Goal: Transaction & Acquisition: Purchase product/service

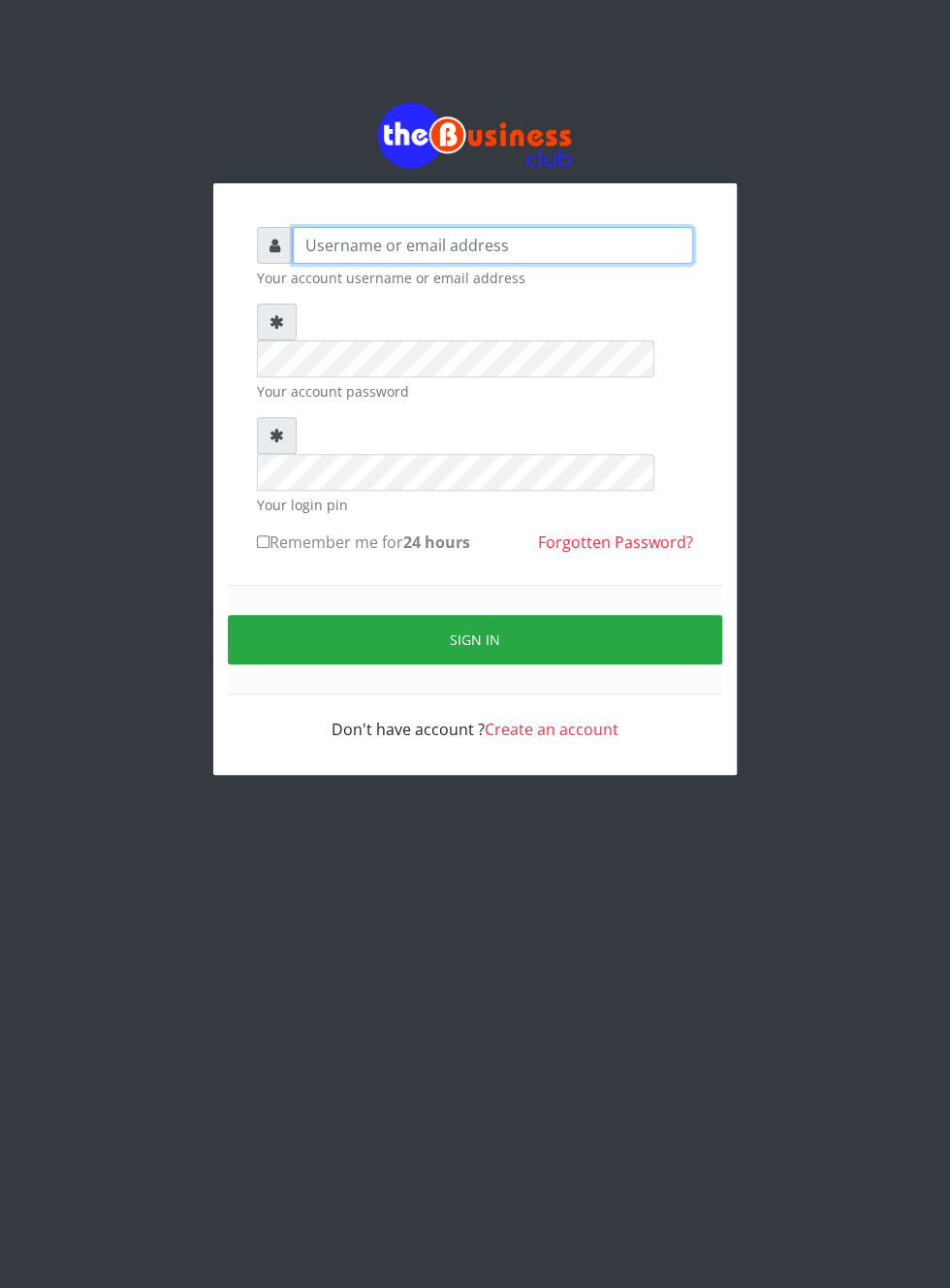
click at [363, 252] on input "text" at bounding box center [493, 246] width 401 height 37
type input "Musluky"
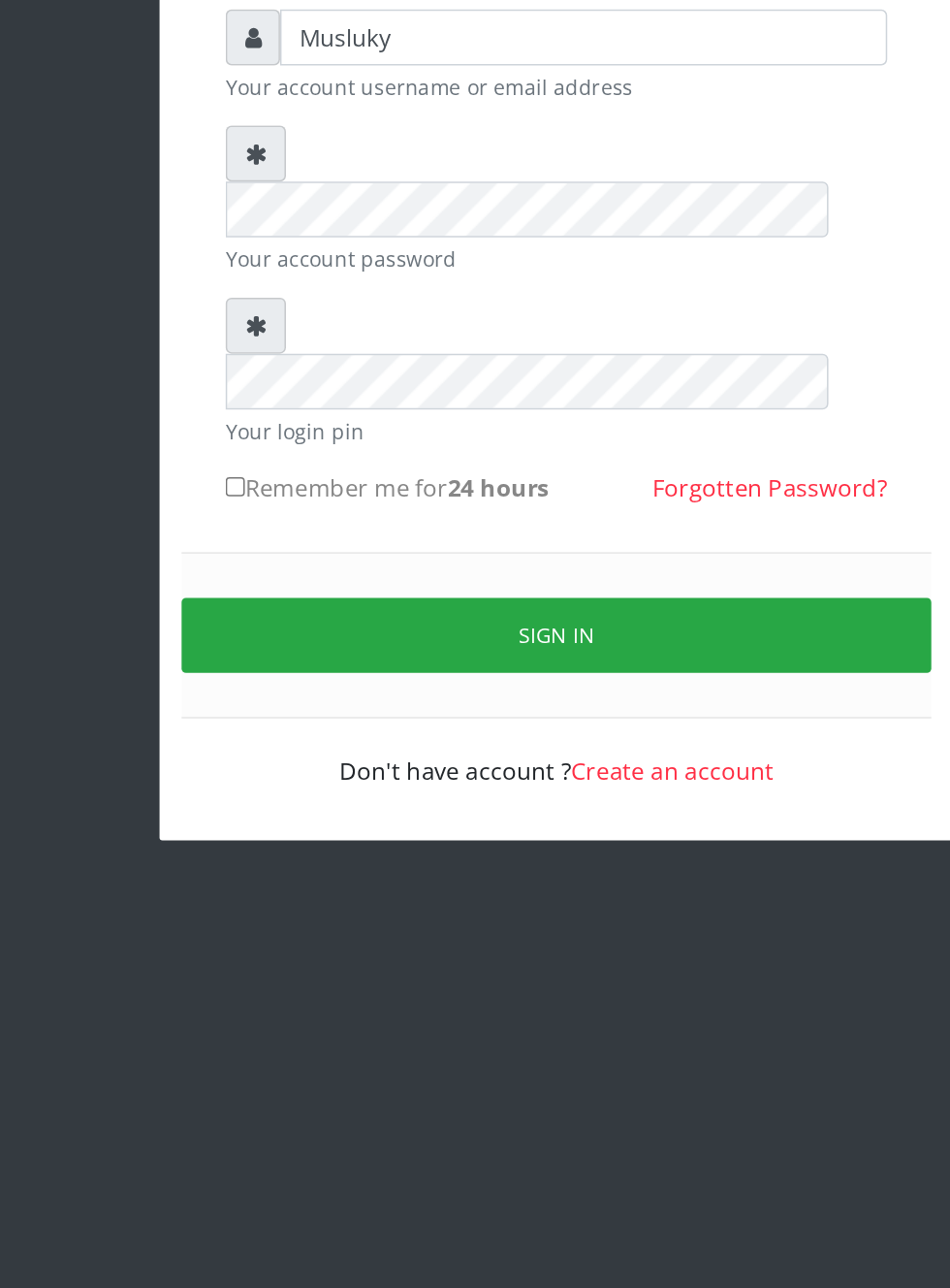
click at [467, 615] on button "Sign in" at bounding box center [475, 640] width 495 height 50
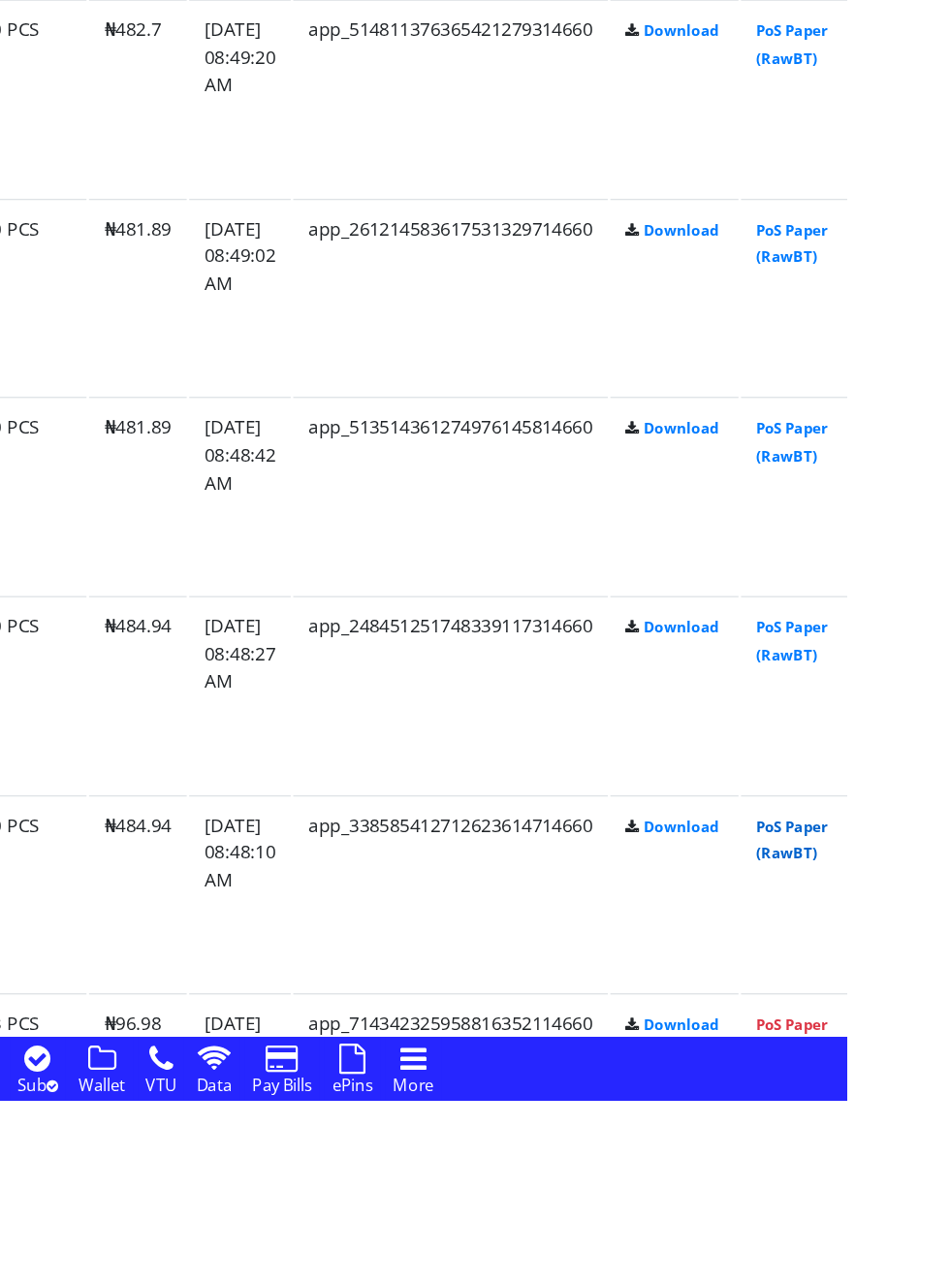
click at [934, 1071] on link "PoS Paper (RawBT)" at bounding box center [907, 1088] width 54 height 36
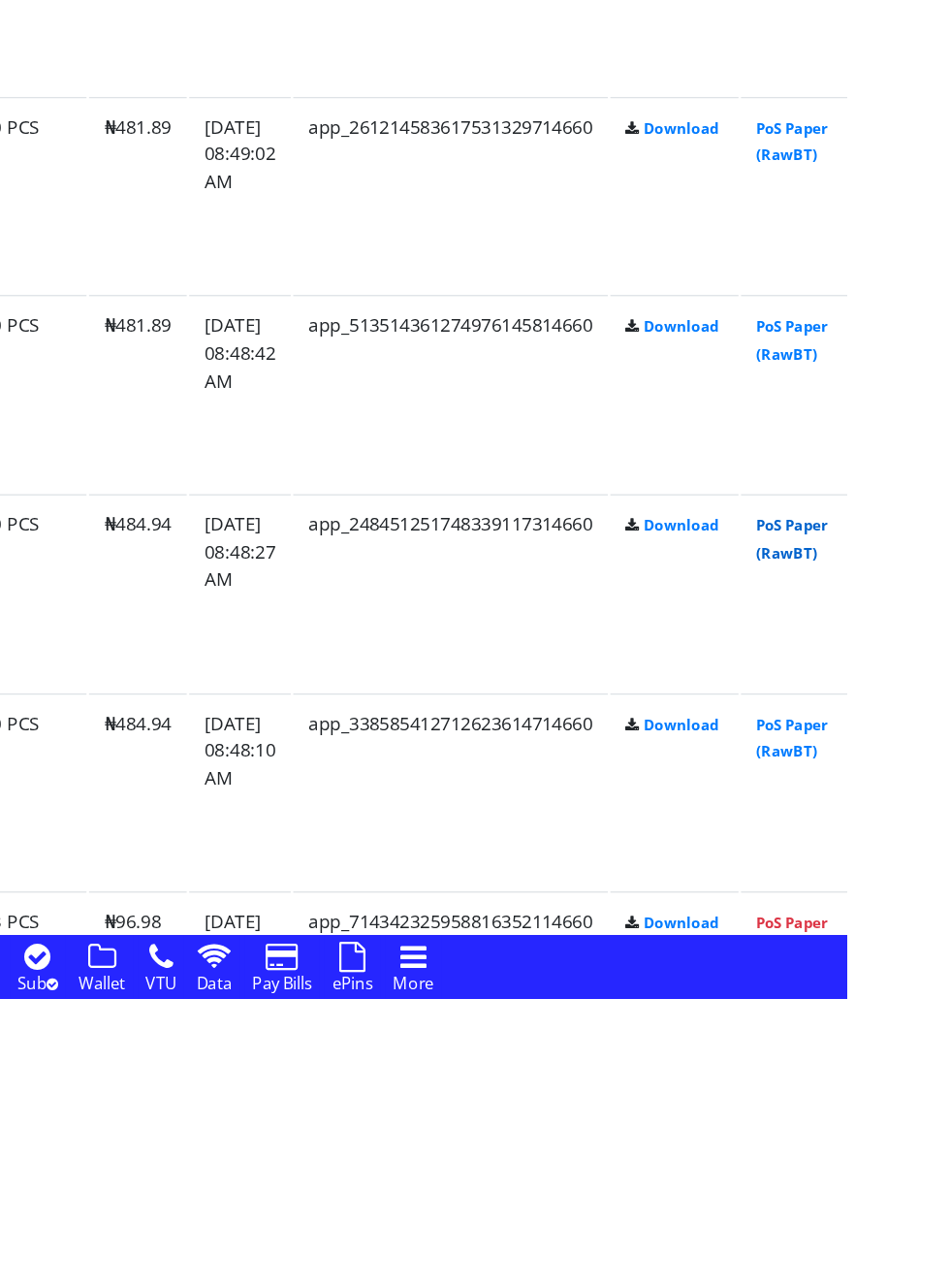
click at [934, 918] on link "PoS Paper (RawBT)" at bounding box center [907, 936] width 54 height 36
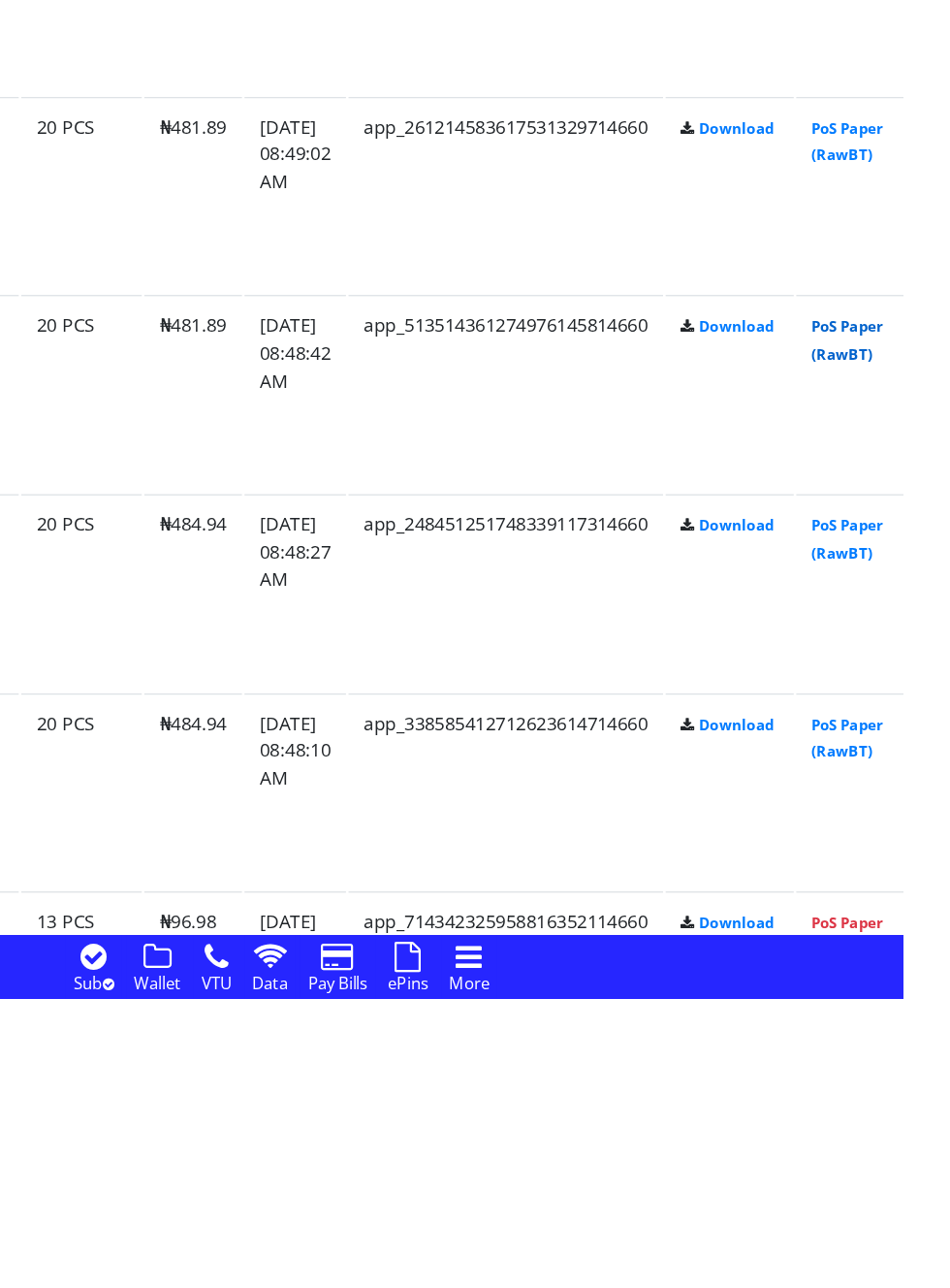
click at [934, 767] on link "PoS Paper (RawBT)" at bounding box center [907, 783] width 54 height 36
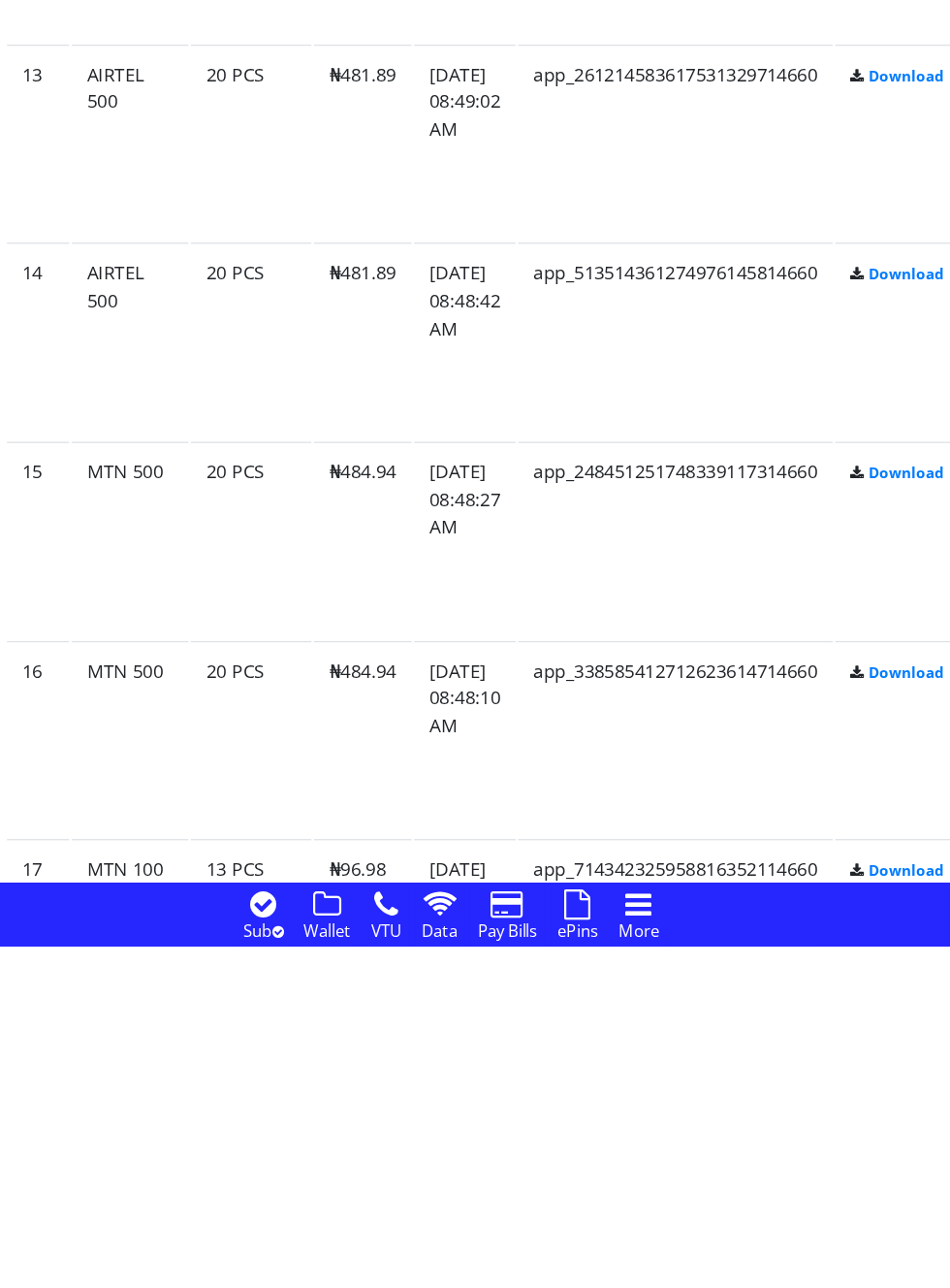
scroll to position [2957, 0]
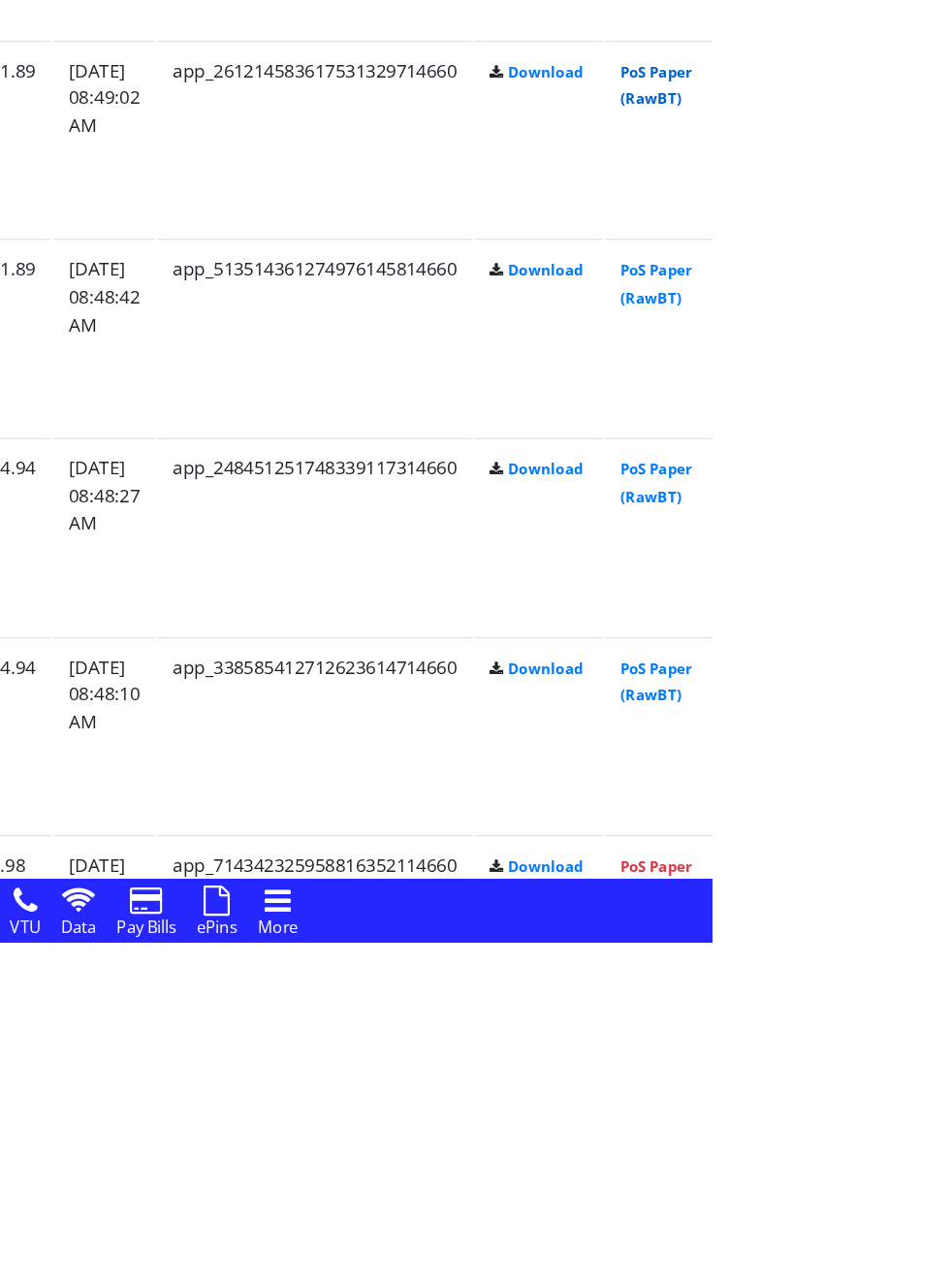
click at [934, 640] on link "PoS Paper (RawBT)" at bounding box center [907, 633] width 54 height 36
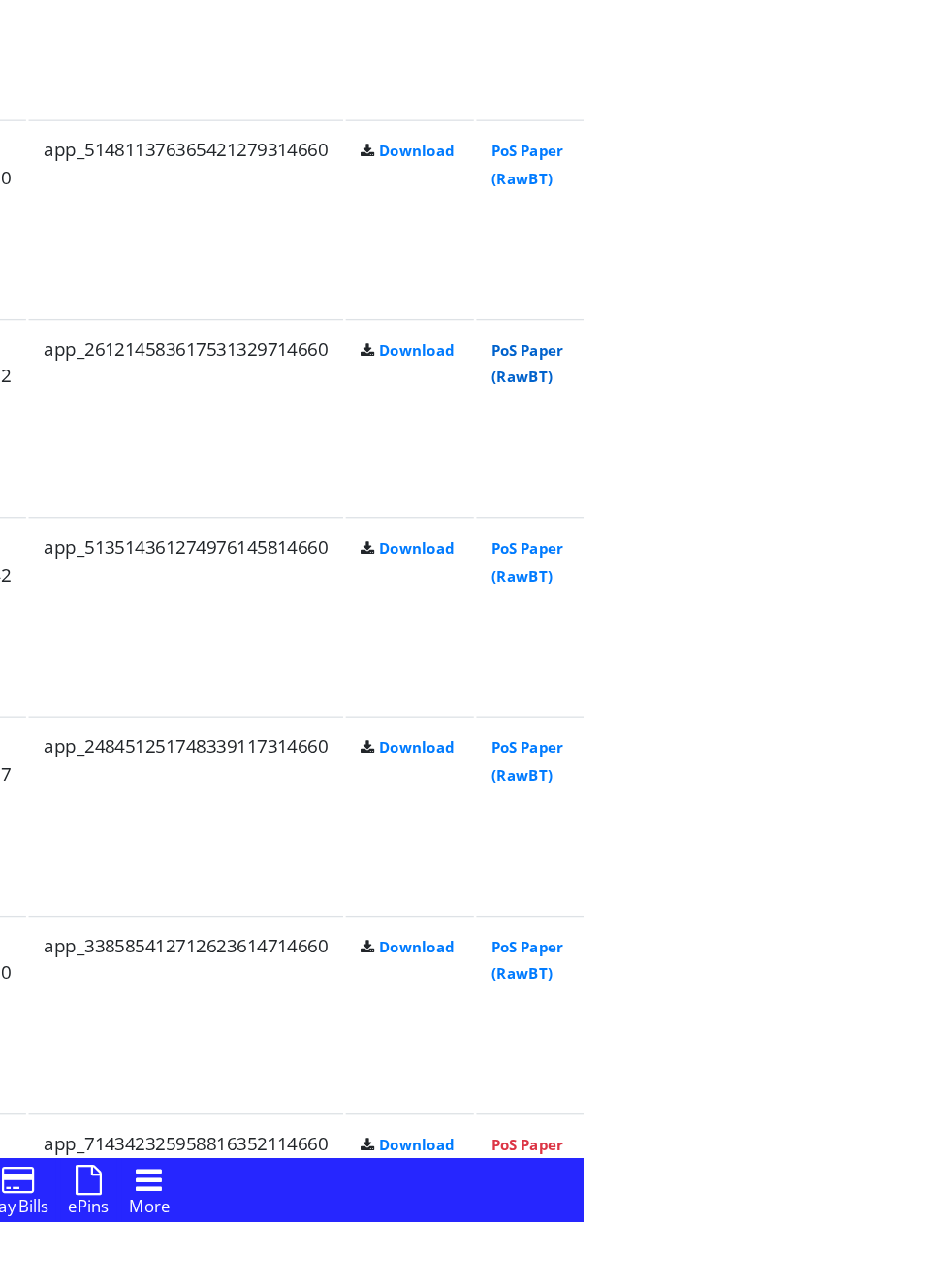
scroll to position [2958, 0]
click at [934, 487] on link "PoS Paper (RawBT)" at bounding box center [907, 479] width 54 height 36
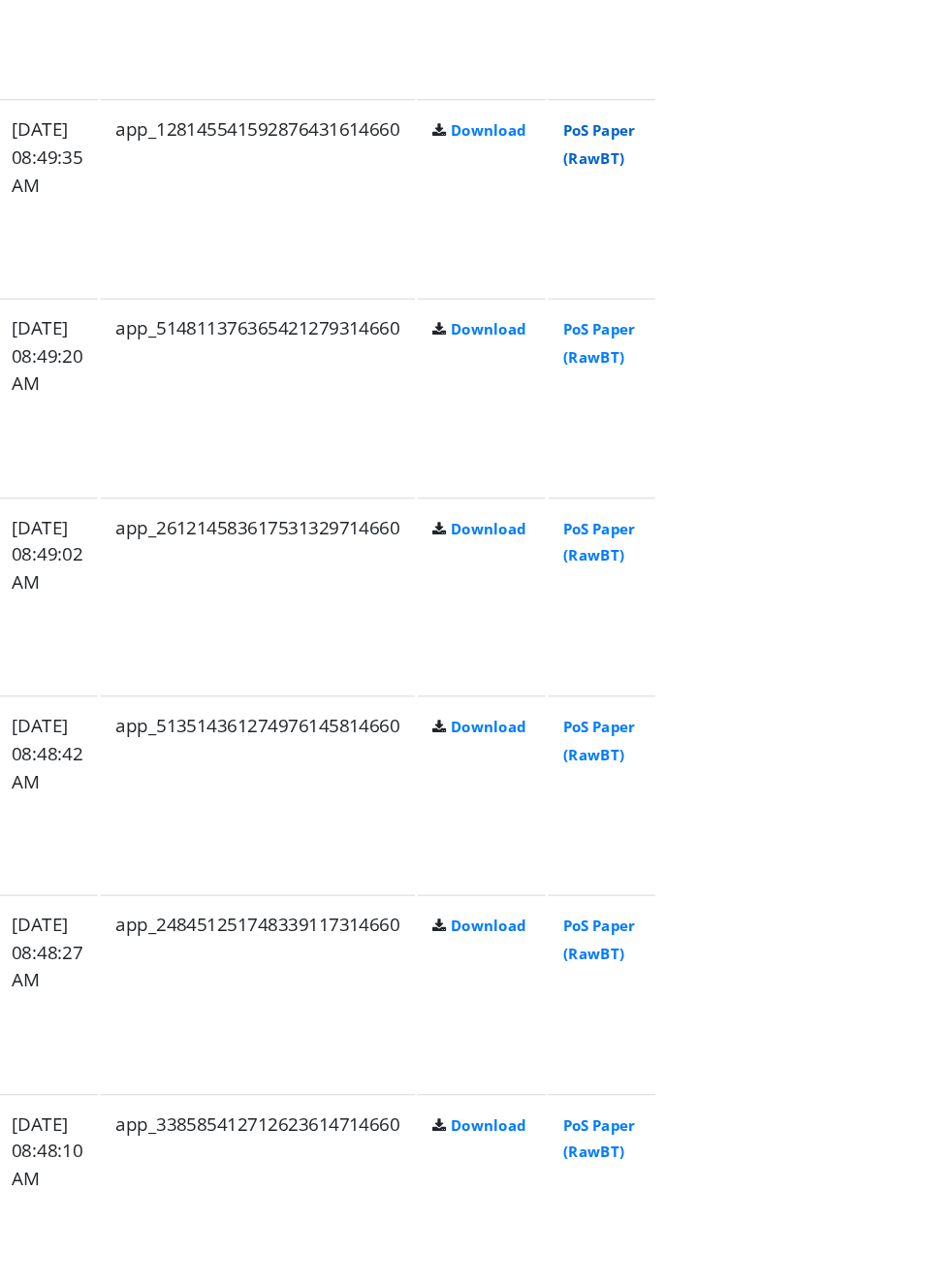
click at [934, 330] on link "PoS Paper (RawBT)" at bounding box center [907, 327] width 54 height 36
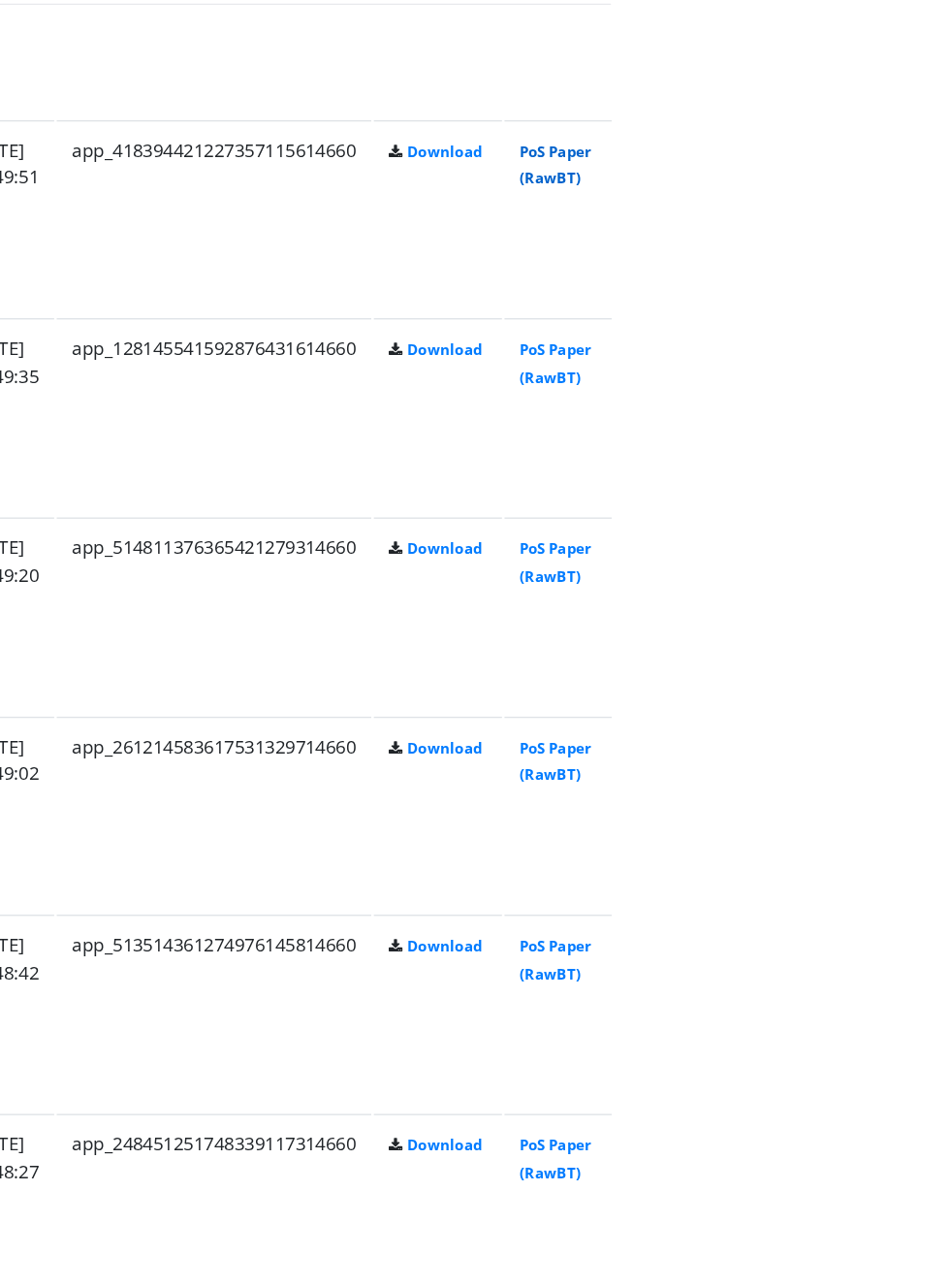
click at [934, 160] on link "PoS Paper (RawBT)" at bounding box center [907, 176] width 54 height 36
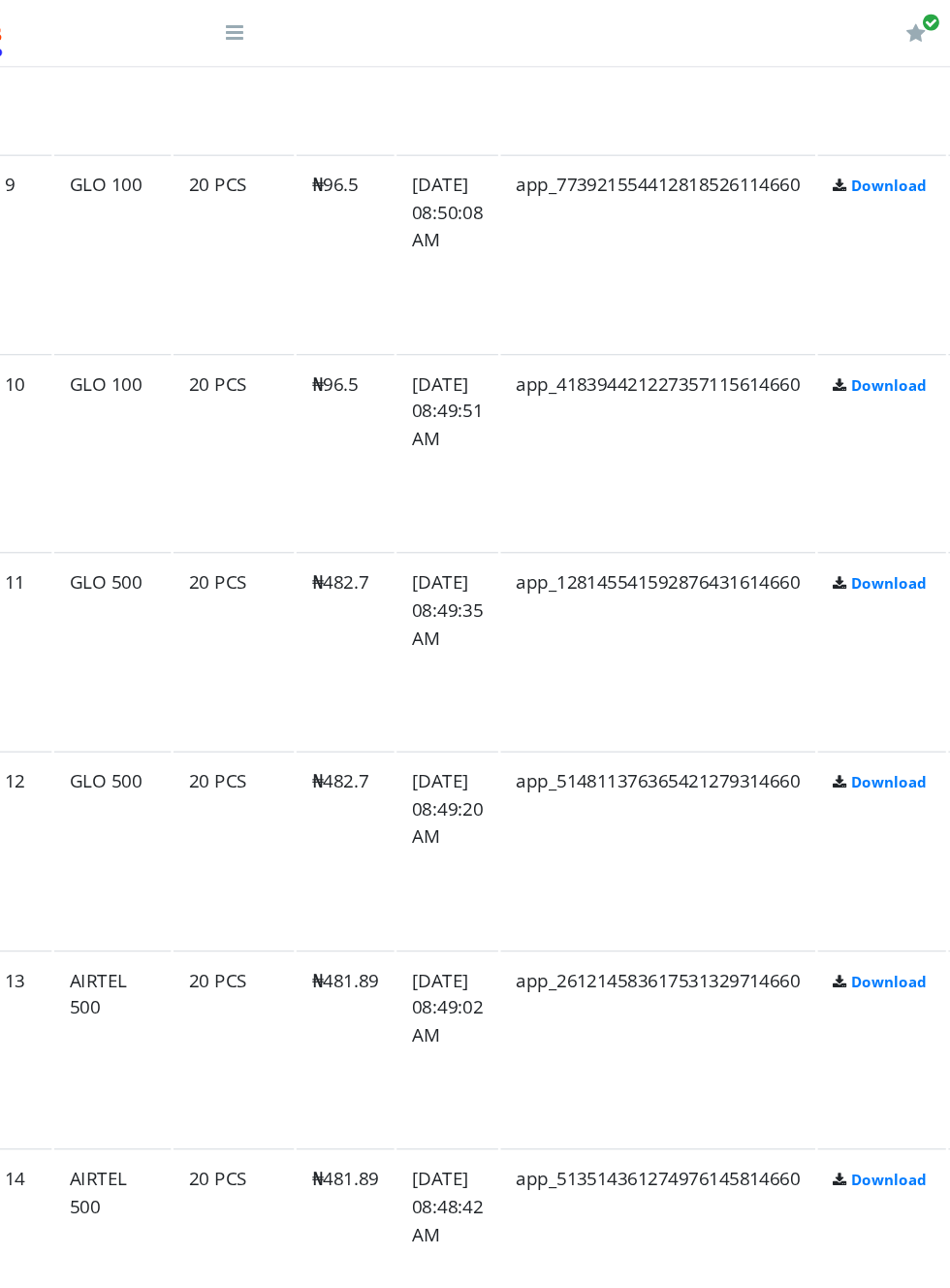
scroll to position [2827, 0]
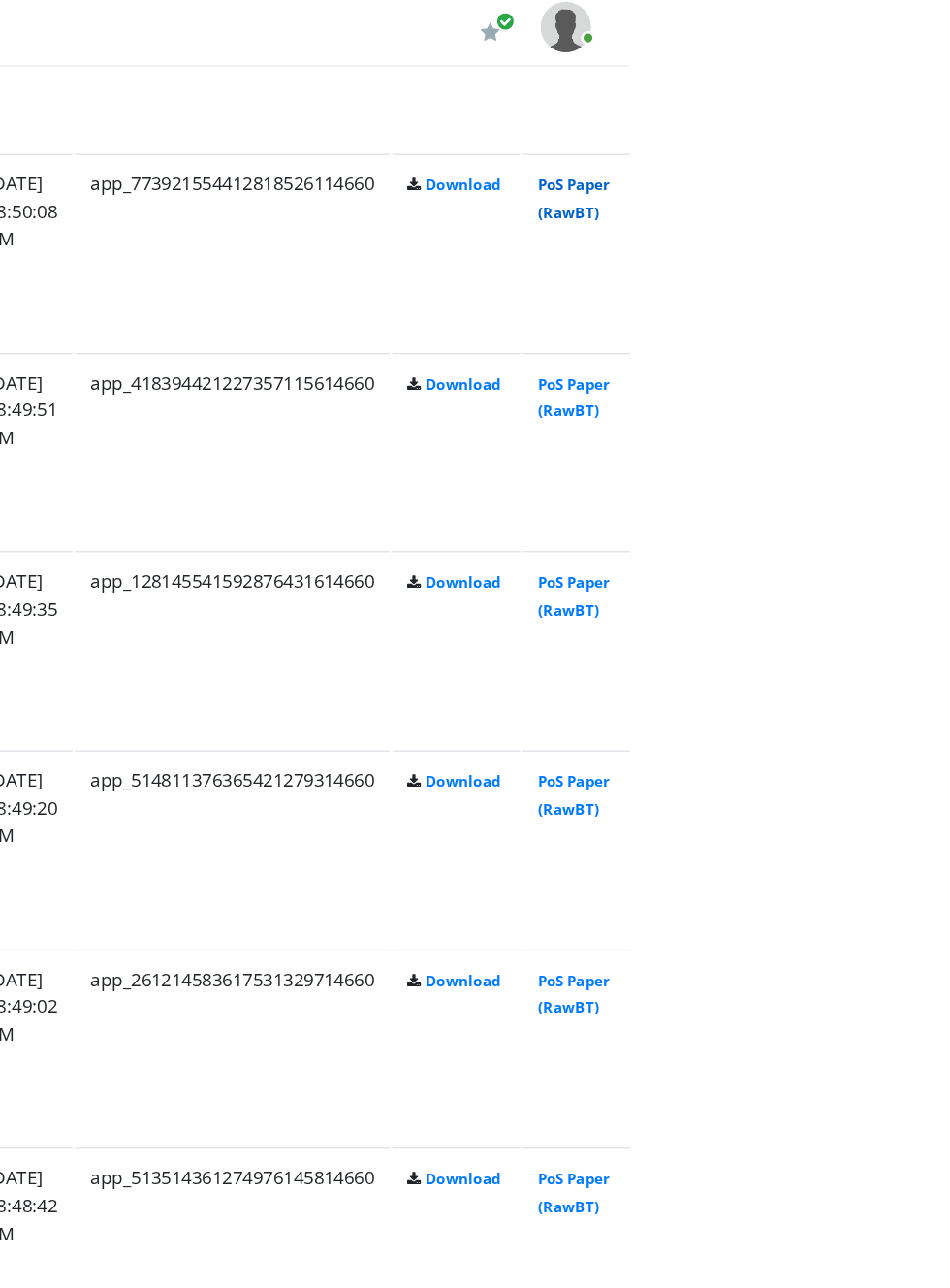
click at [934, 161] on link "PoS Paper (RawBT)" at bounding box center [907, 154] width 54 height 36
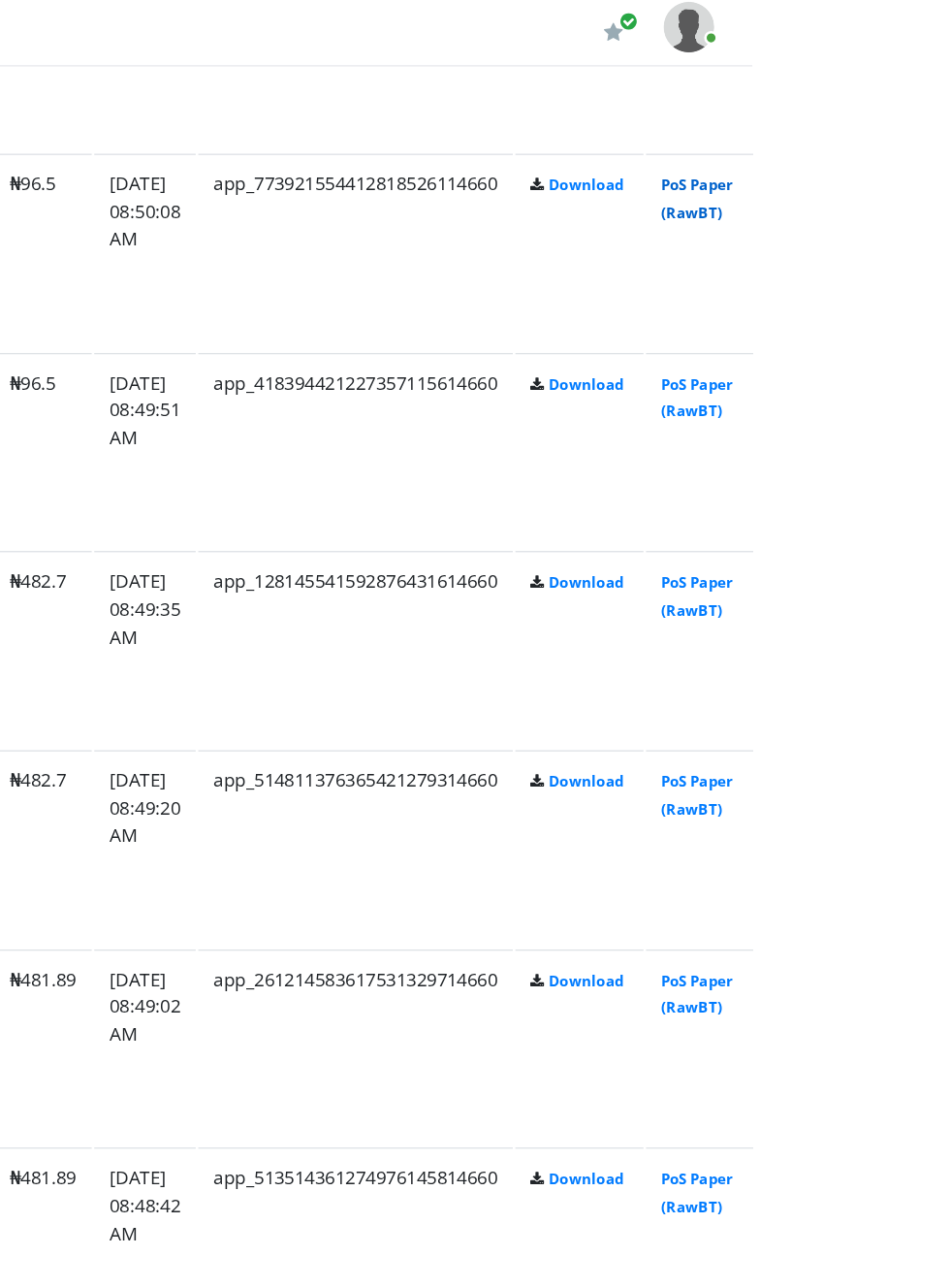
click at [934, 140] on link "PoS Paper (RawBT)" at bounding box center [907, 154] width 54 height 36
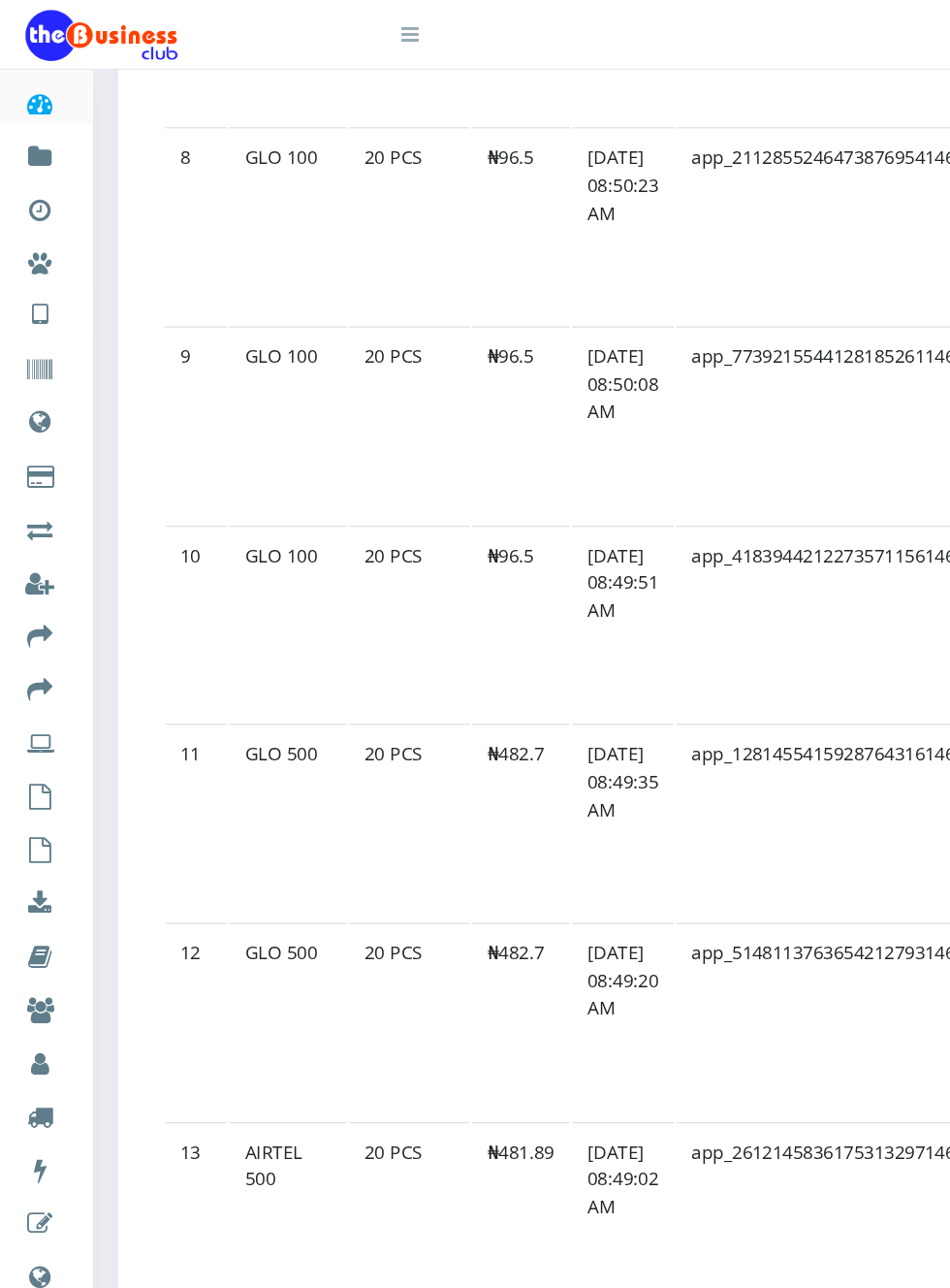
scroll to position [2692, 0]
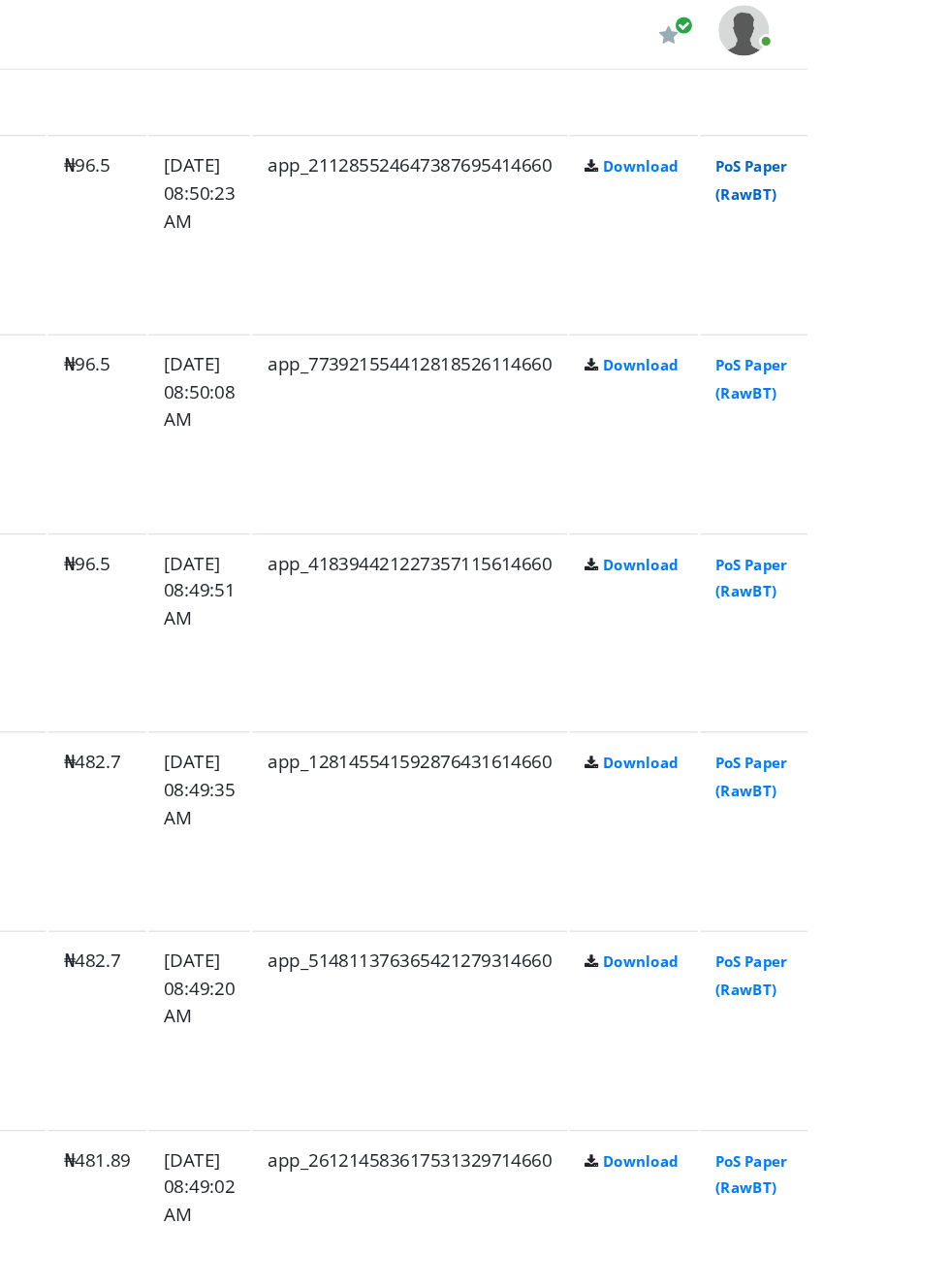
click at [934, 144] on link "PoS Paper (RawBT)" at bounding box center [907, 137] width 54 height 36
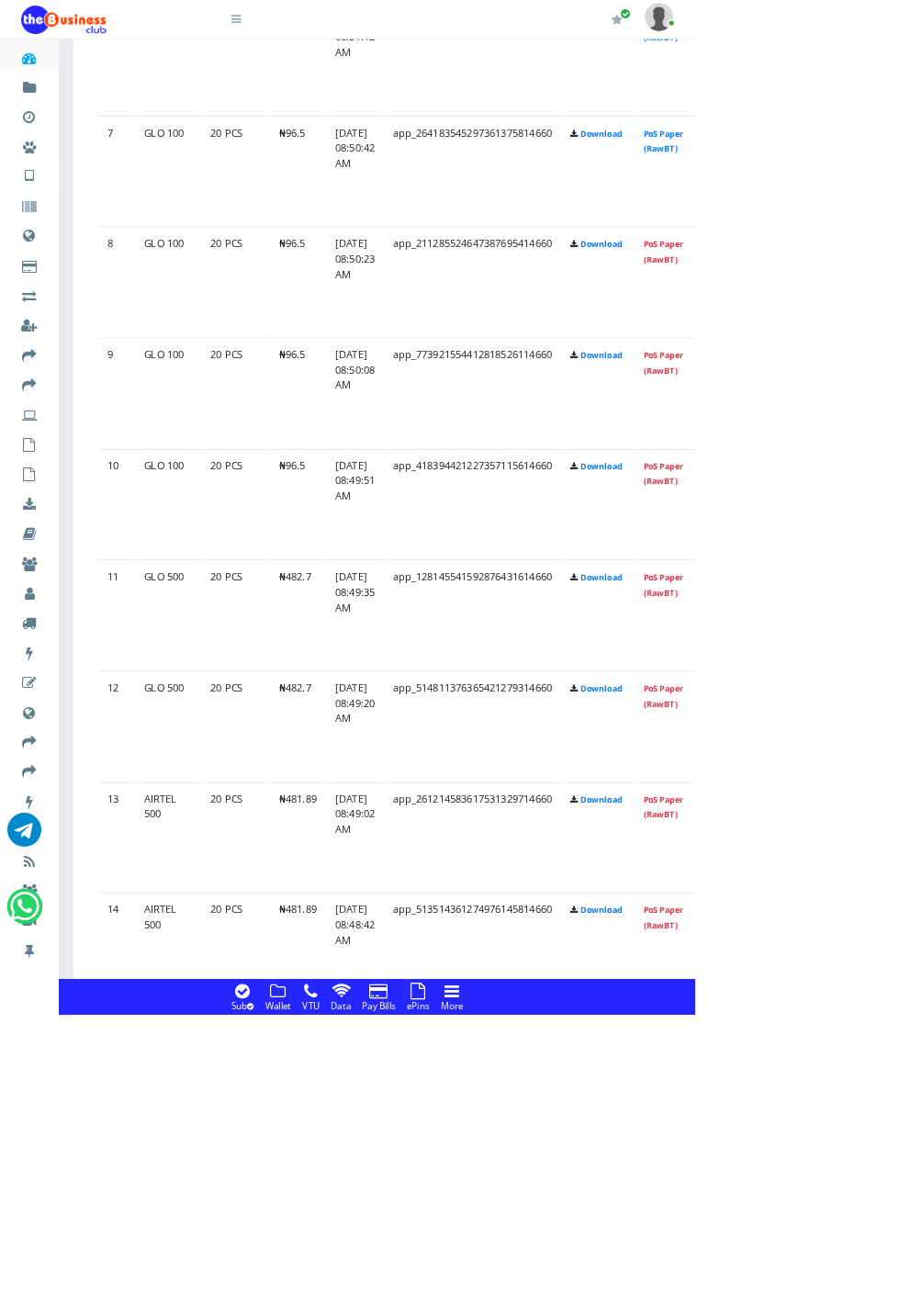
scroll to position [2355, 0]
click at [885, 187] on link "PoS Paper (RawBT)" at bounding box center [860, 180] width 51 height 34
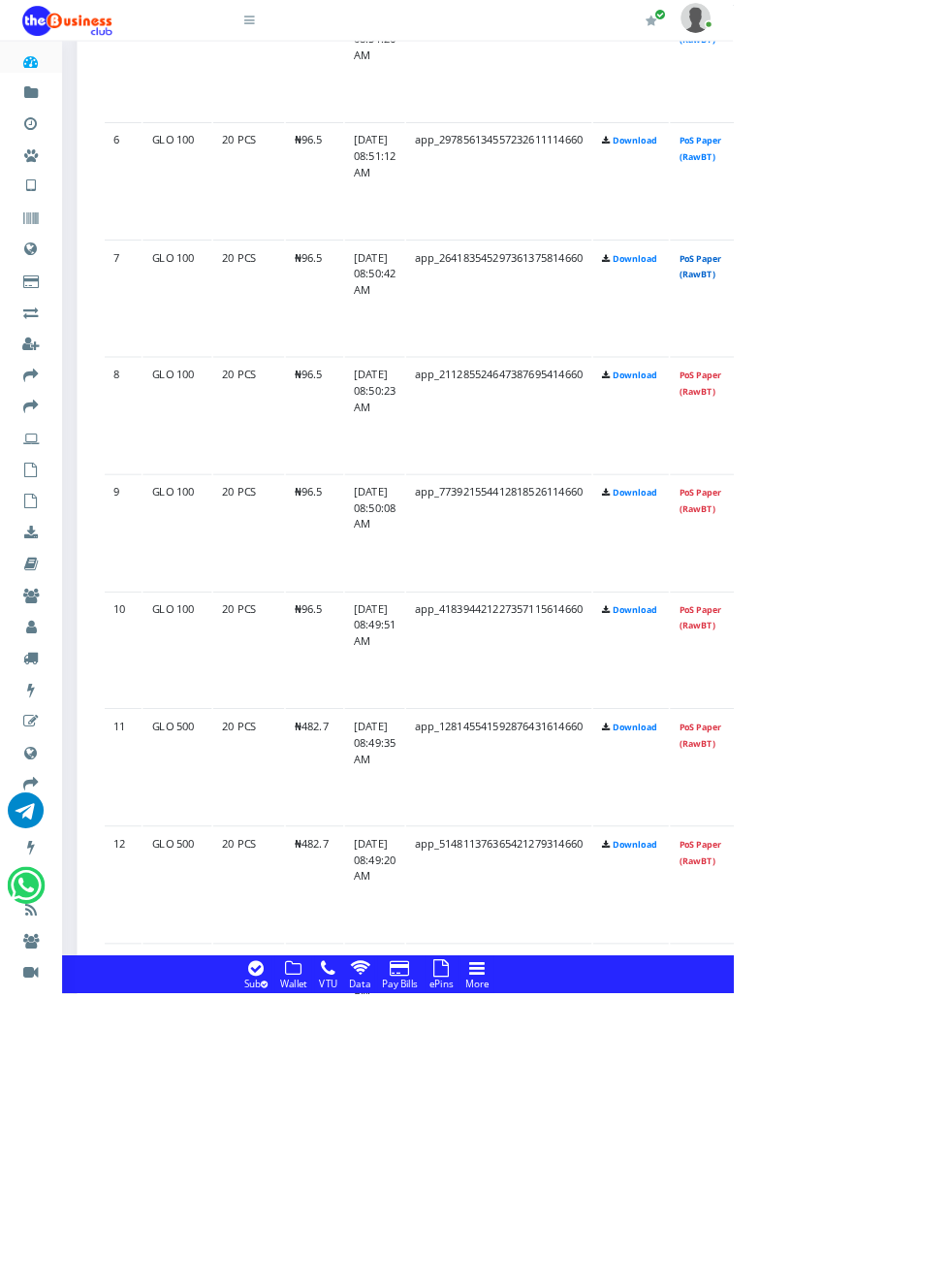
scroll to position [2330, 0]
click at [934, 182] on link "PoS Paper (RawBT)" at bounding box center [907, 195] width 54 height 36
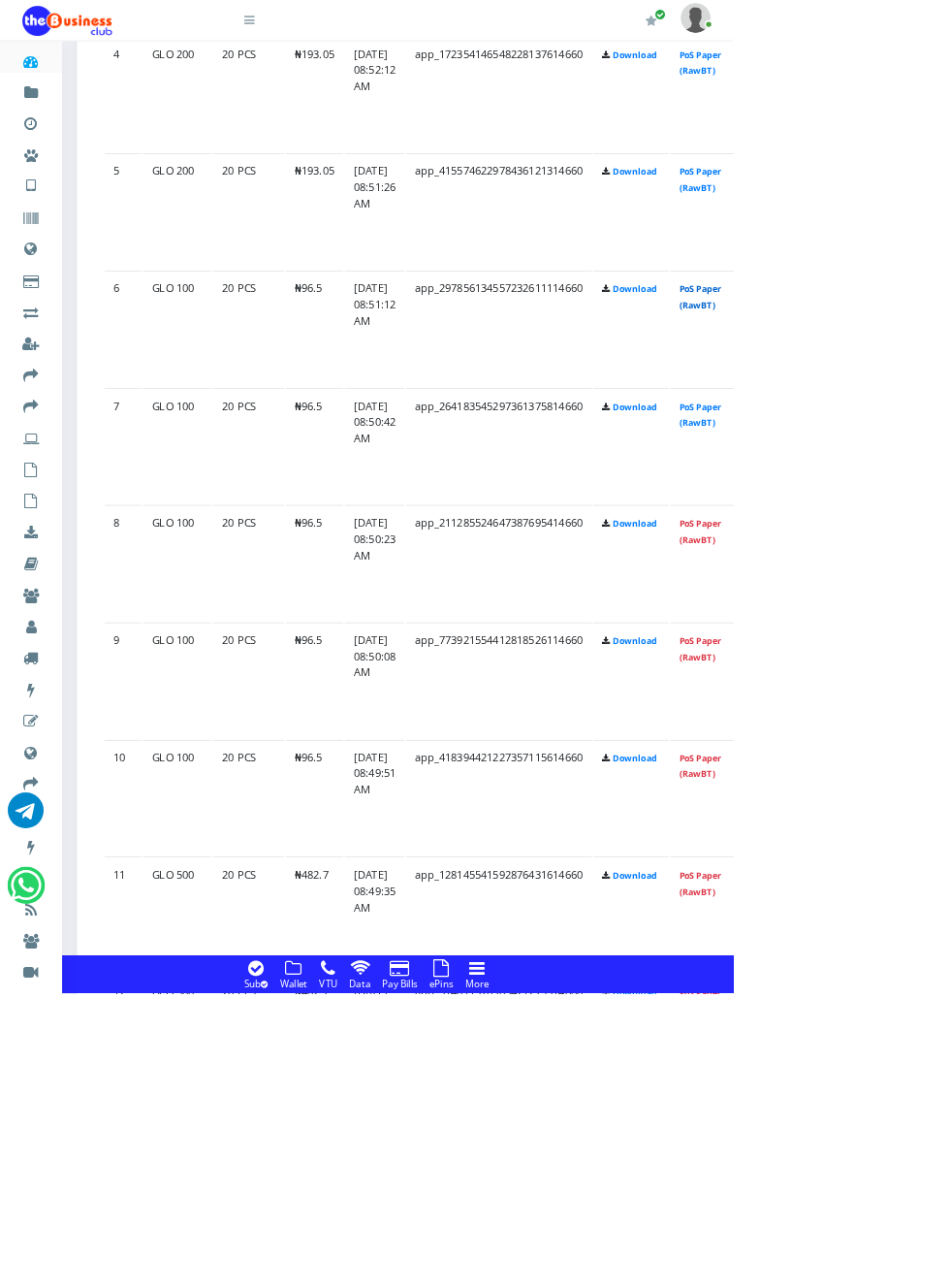
scroll to position [2116, 0]
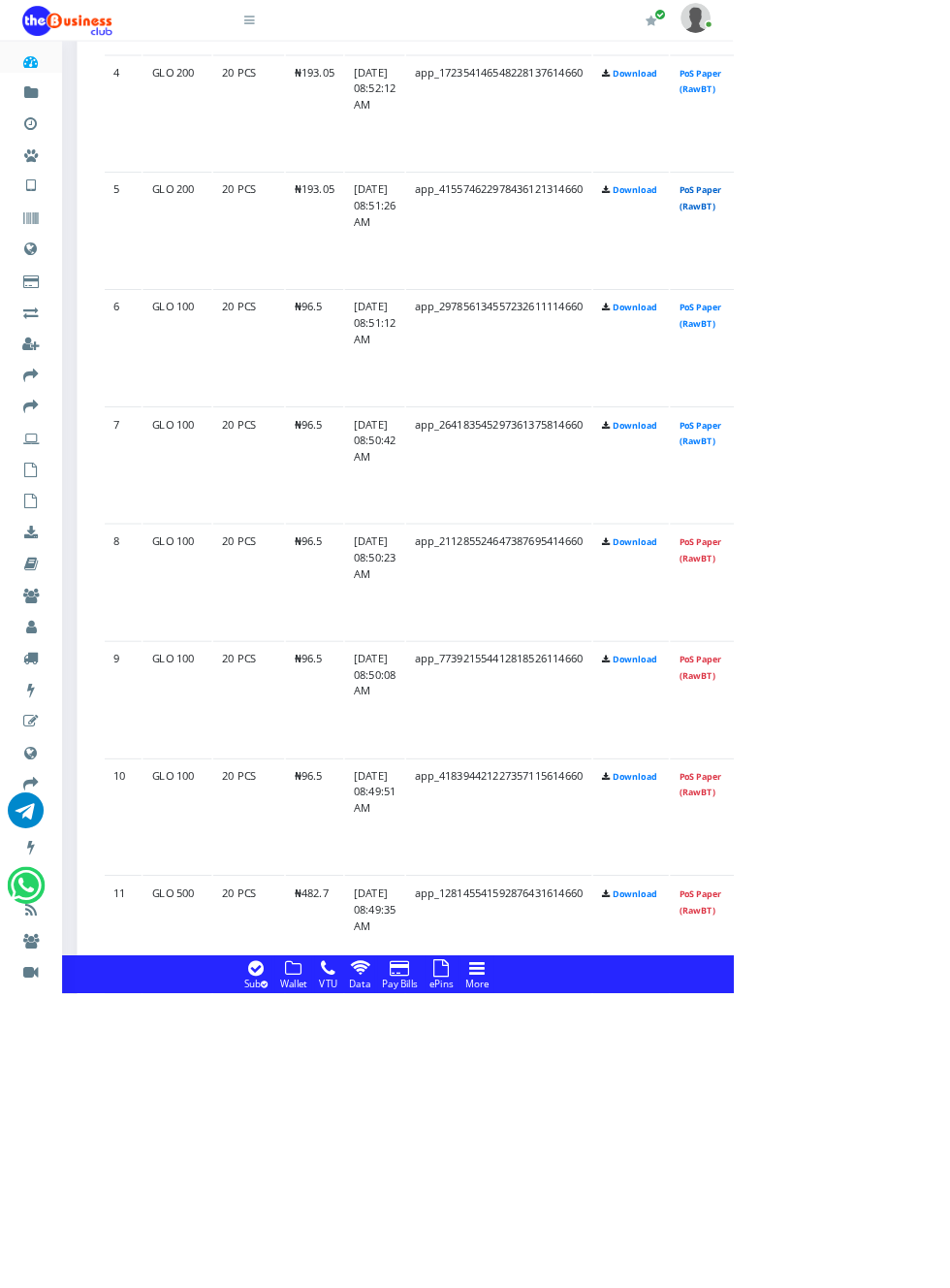
click at [934, 246] on link "PoS Paper (RawBT)" at bounding box center [907, 257] width 54 height 36
click at [934, 119] on link "PoS Paper (RawBT)" at bounding box center [907, 106] width 54 height 36
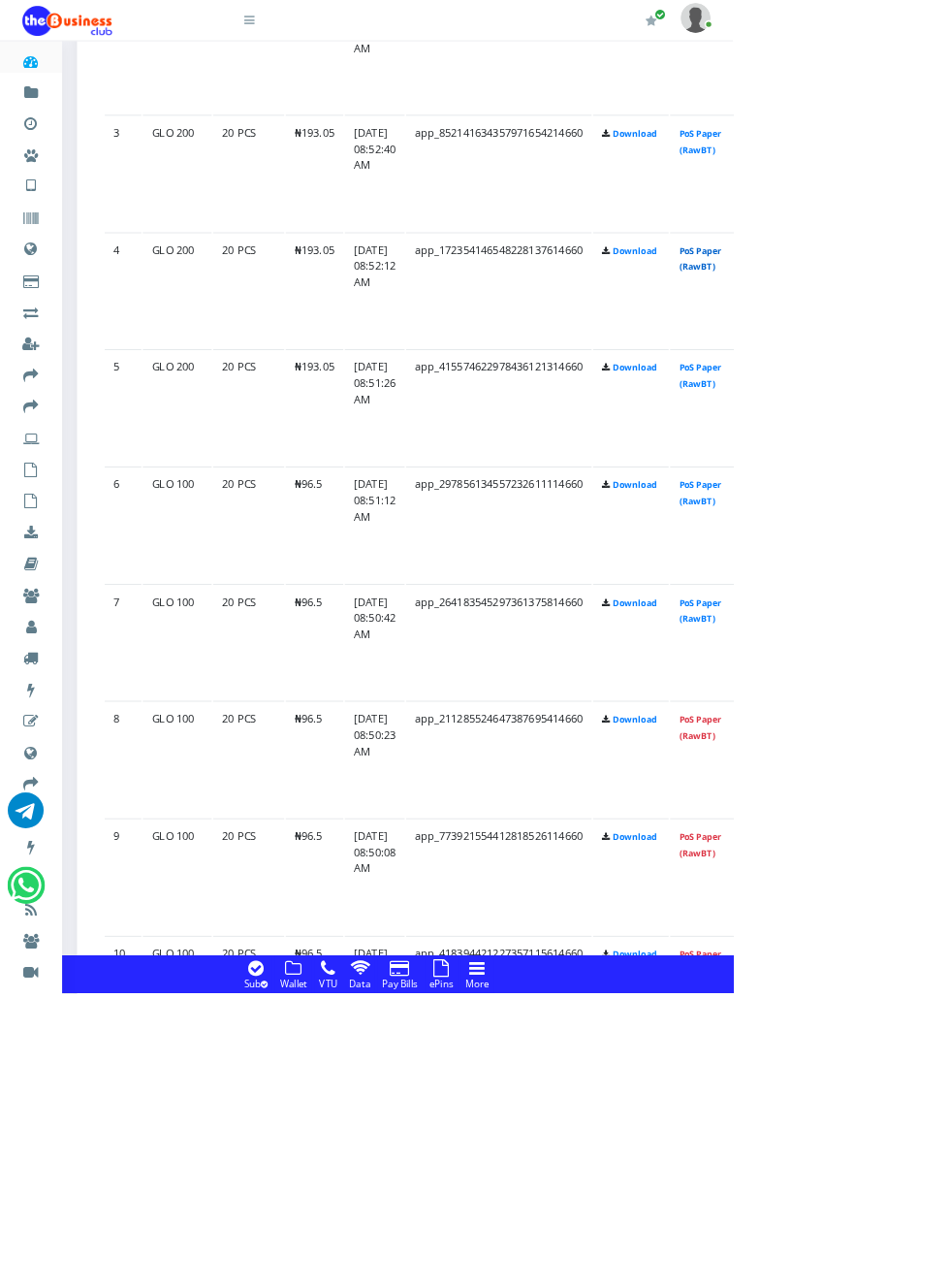
scroll to position [1890, 0]
click at [934, 169] on link "PoS Paper (RawBT)" at bounding box center [907, 181] width 54 height 36
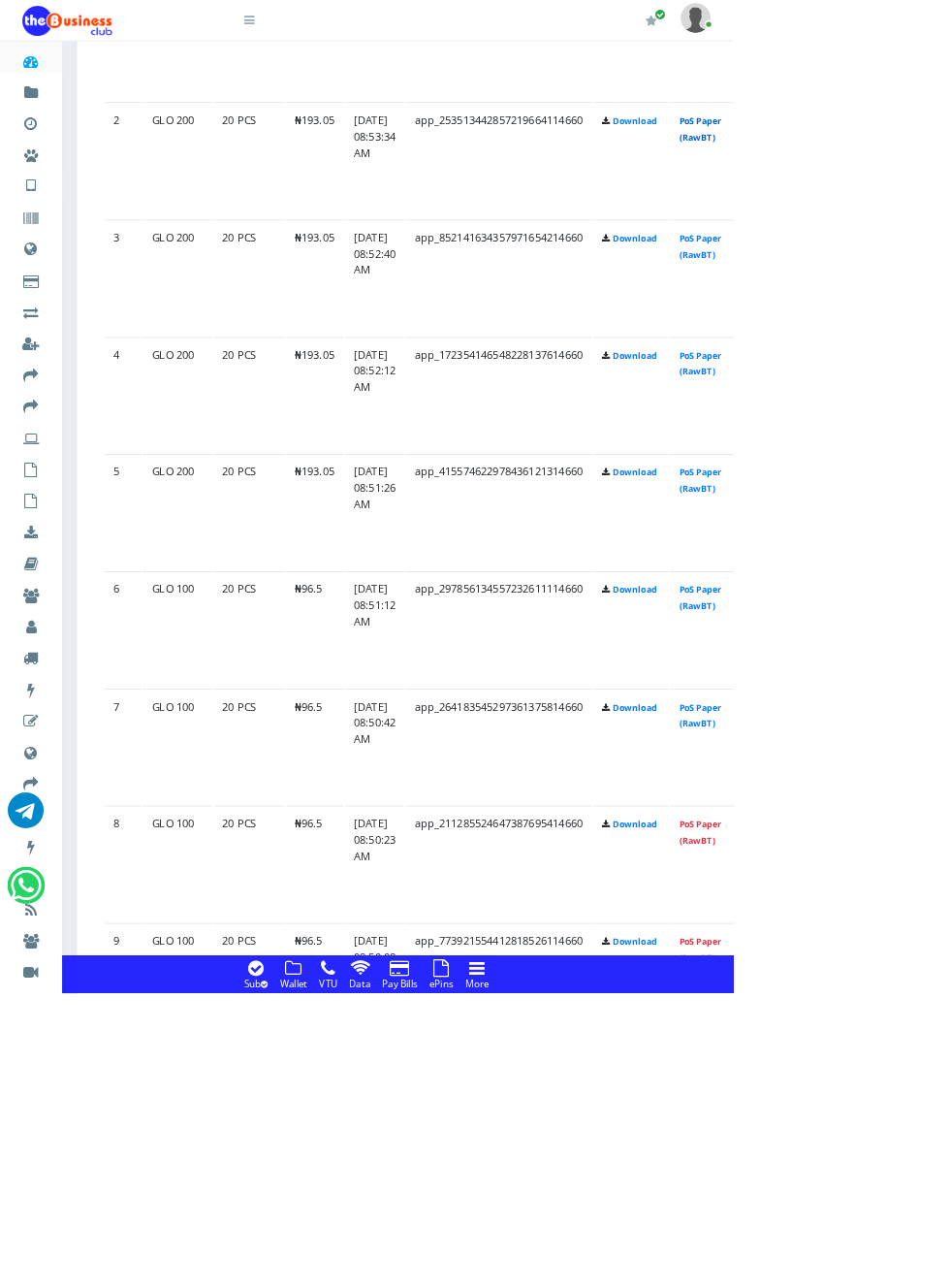
click at [934, 178] on link "PoS Paper (RawBT)" at bounding box center [907, 167] width 54 height 36
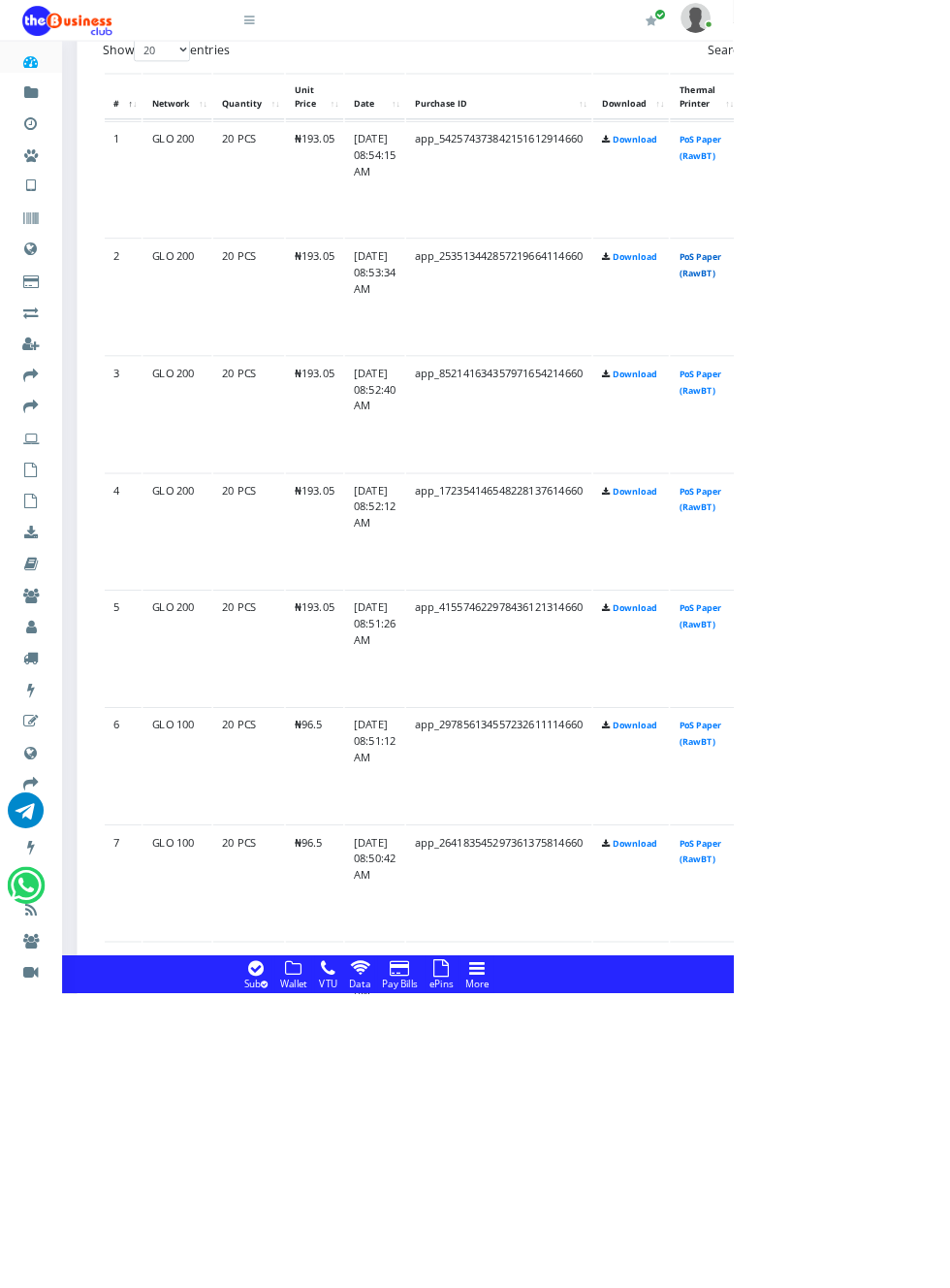
scroll to position [1555, 0]
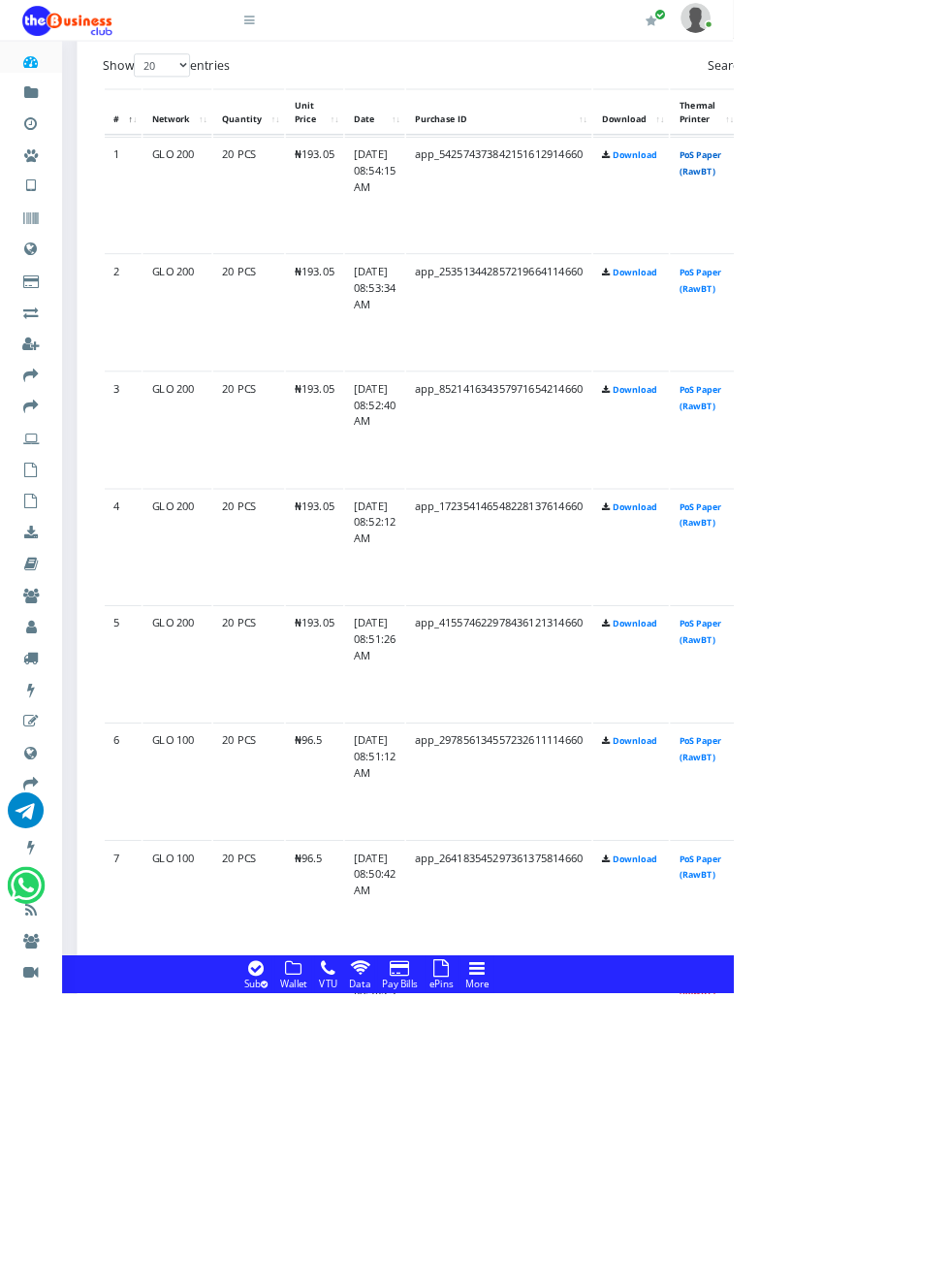
click at [934, 224] on link "PoS Paper (RawBT)" at bounding box center [907, 212] width 54 height 36
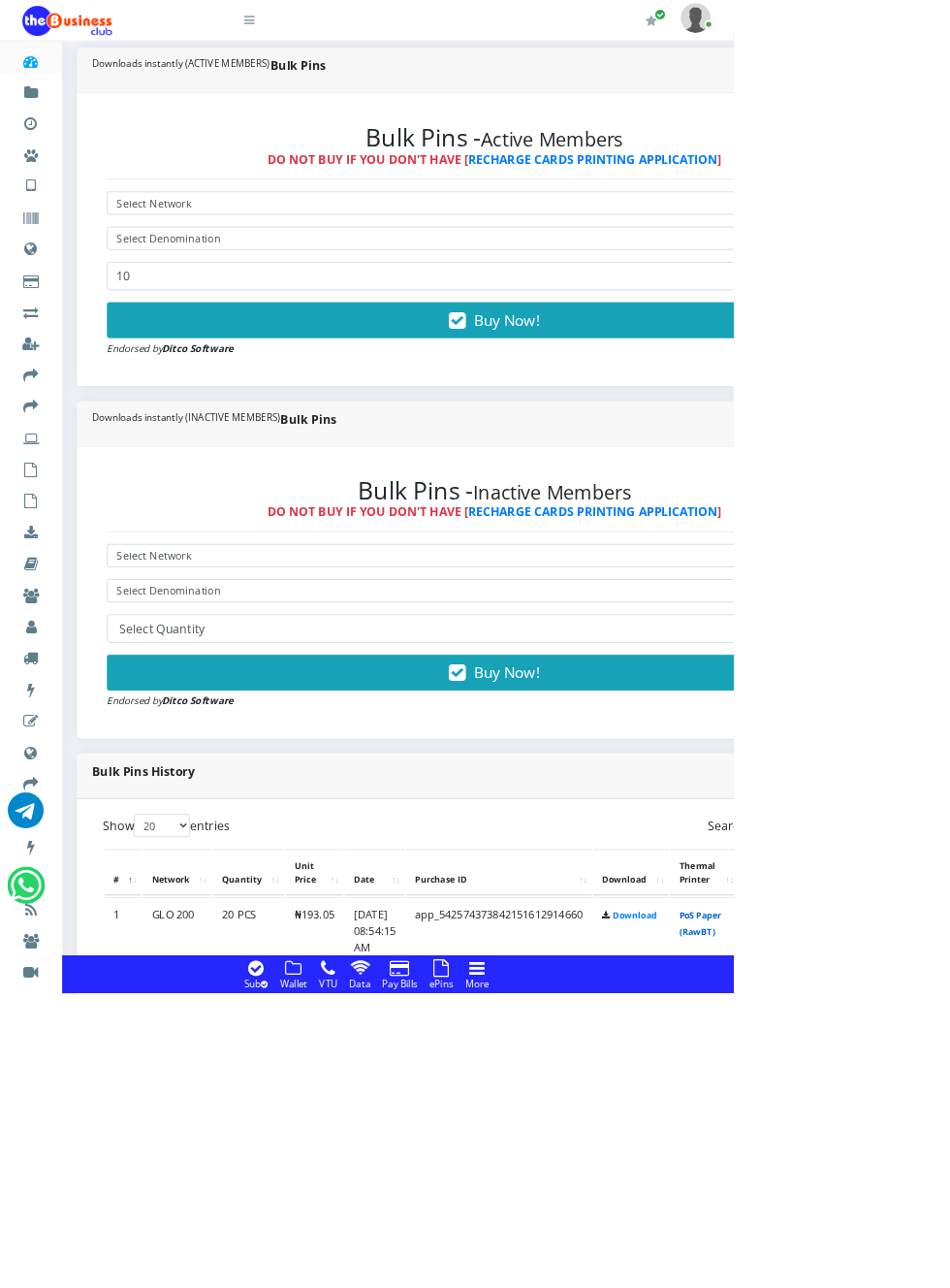
scroll to position [0, 0]
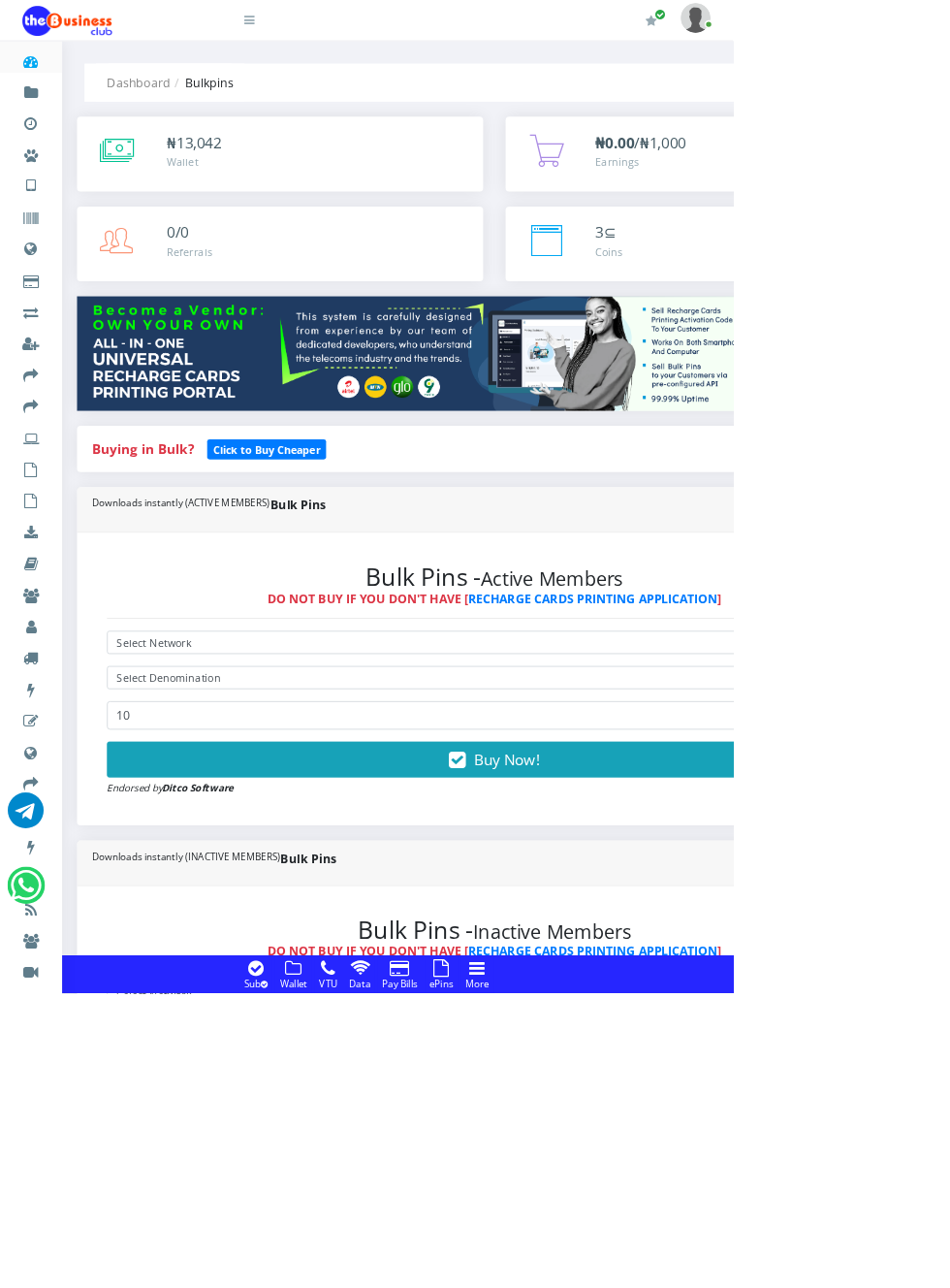
select select "MTN"
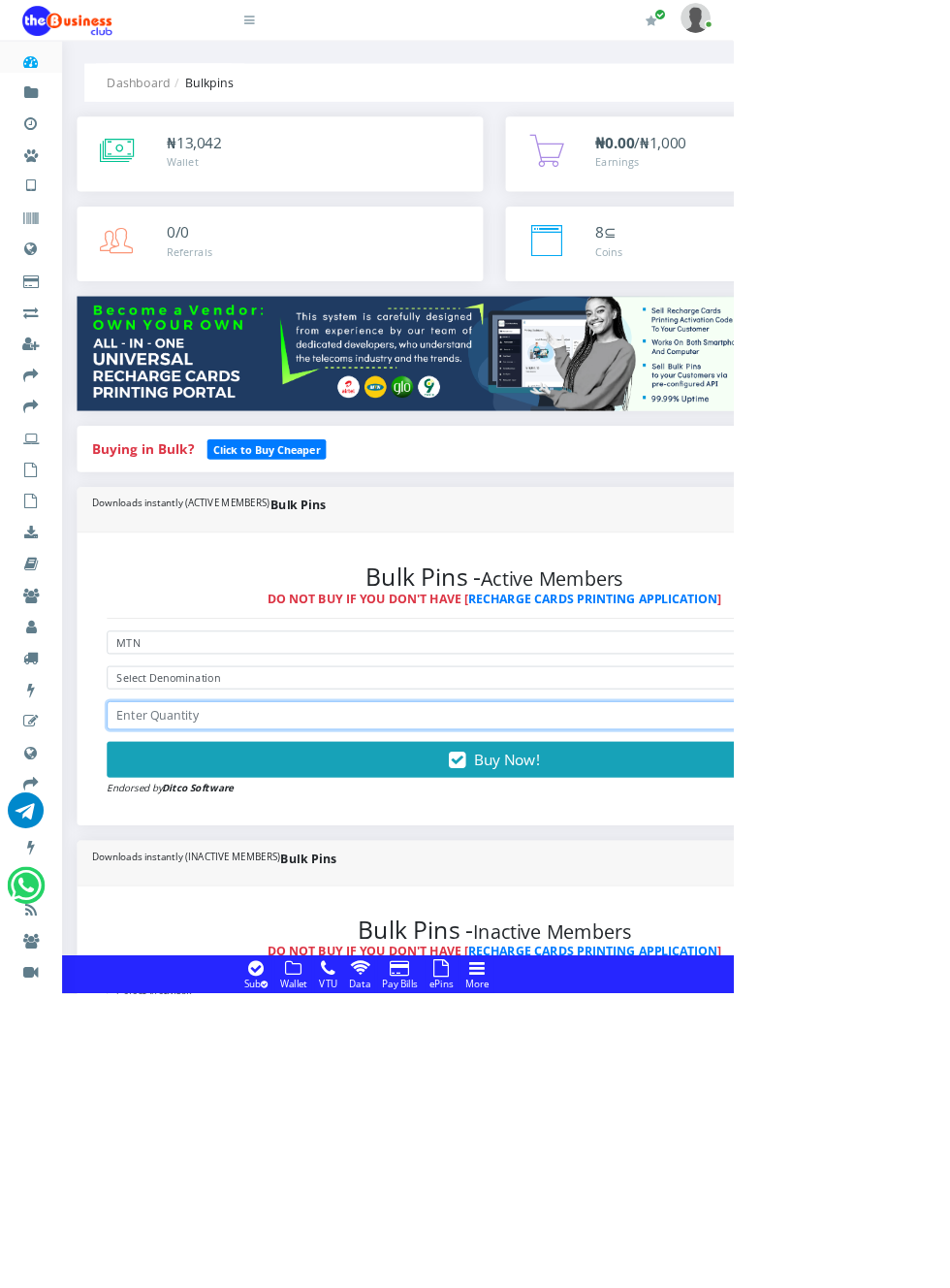
click at [321, 931] on input "number" at bounding box center [640, 927] width 1004 height 37
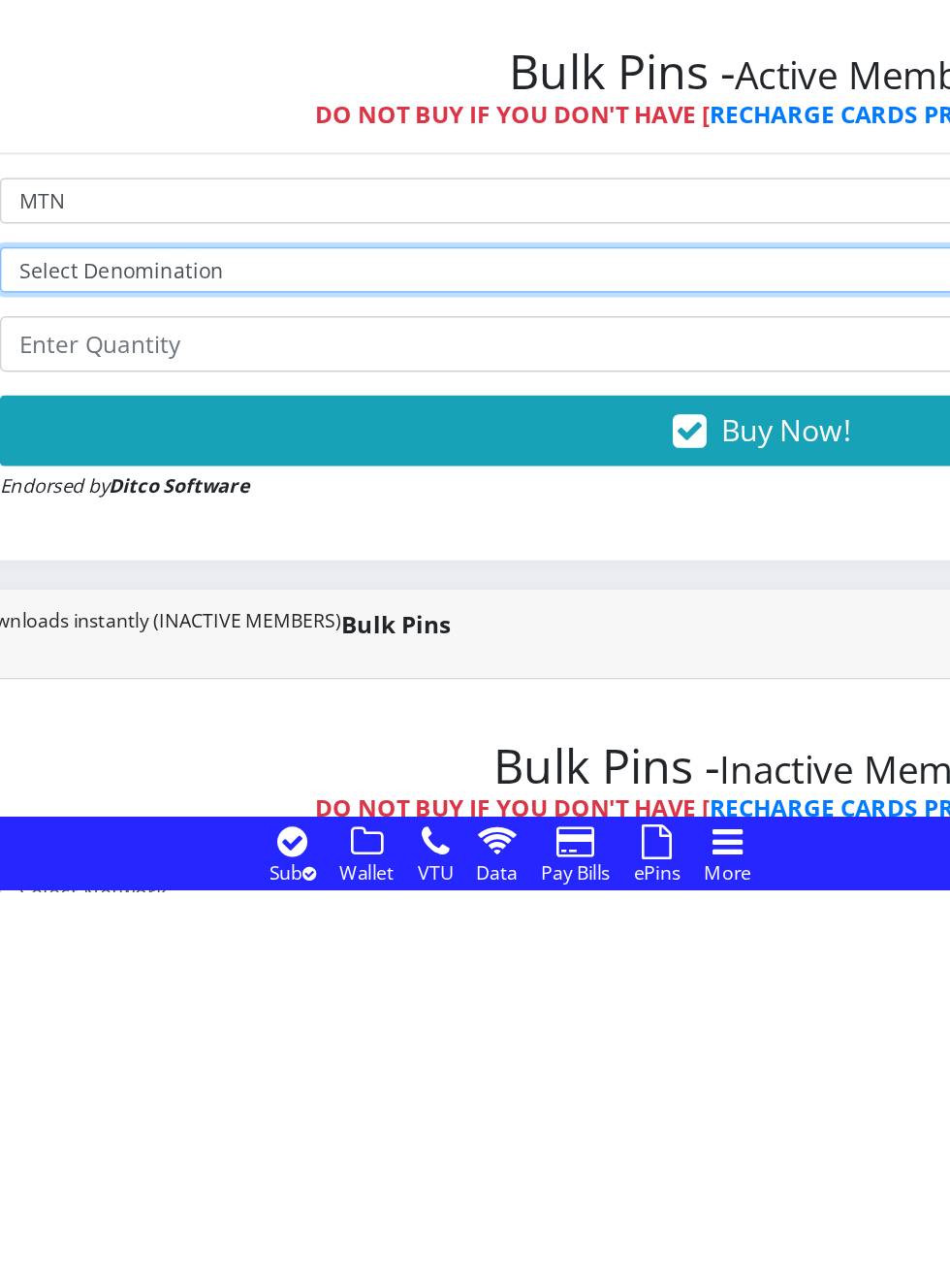
click at [282, 883] on select "Select Denomination MTN NGN100 - ₦96.98 MTN NGN200 - ₦193.96 MTN NGN400 - ₦387.…" at bounding box center [640, 877] width 1004 height 30
select select "96.98-100"
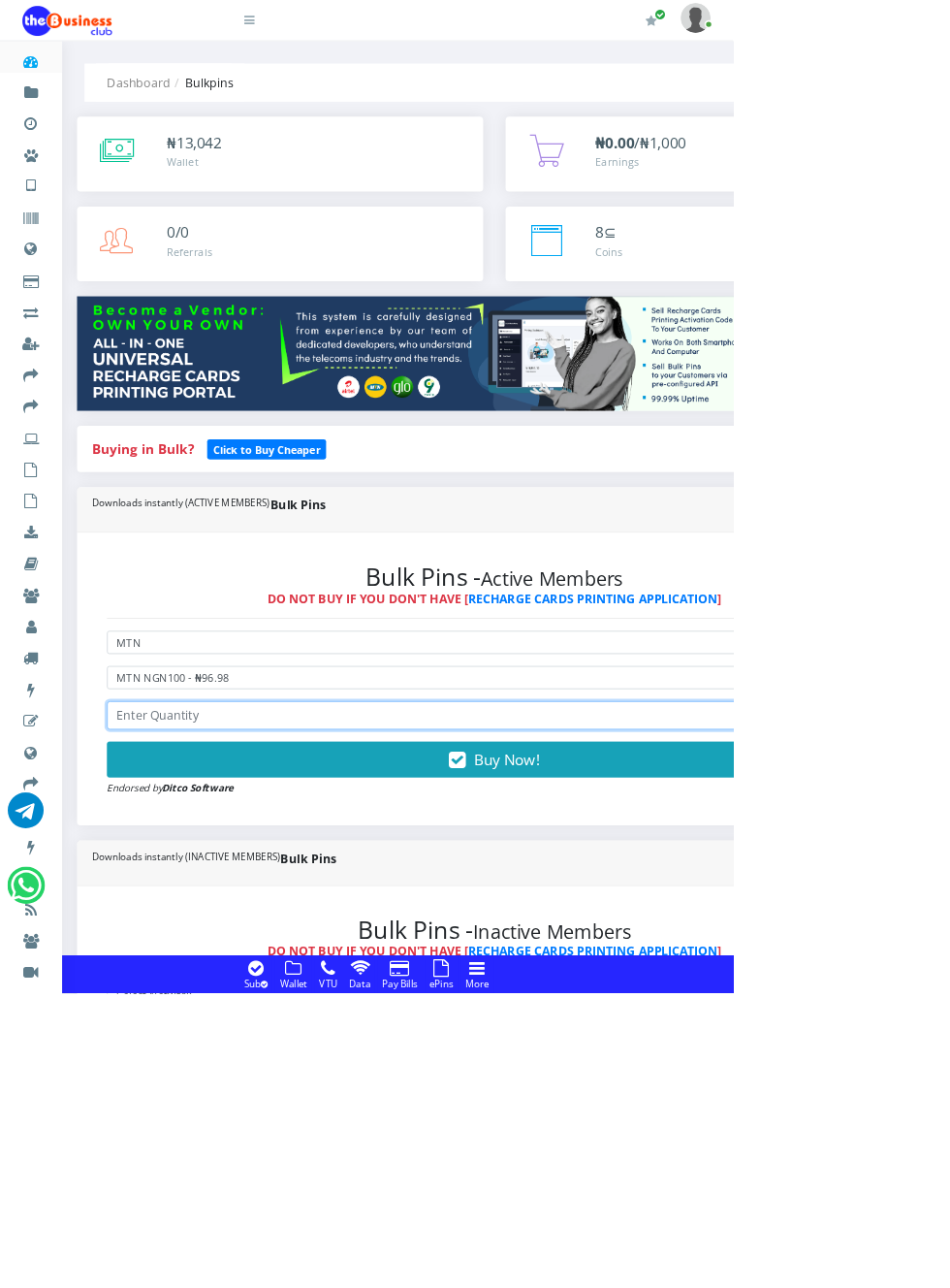
click at [329, 925] on input "number" at bounding box center [640, 927] width 1004 height 37
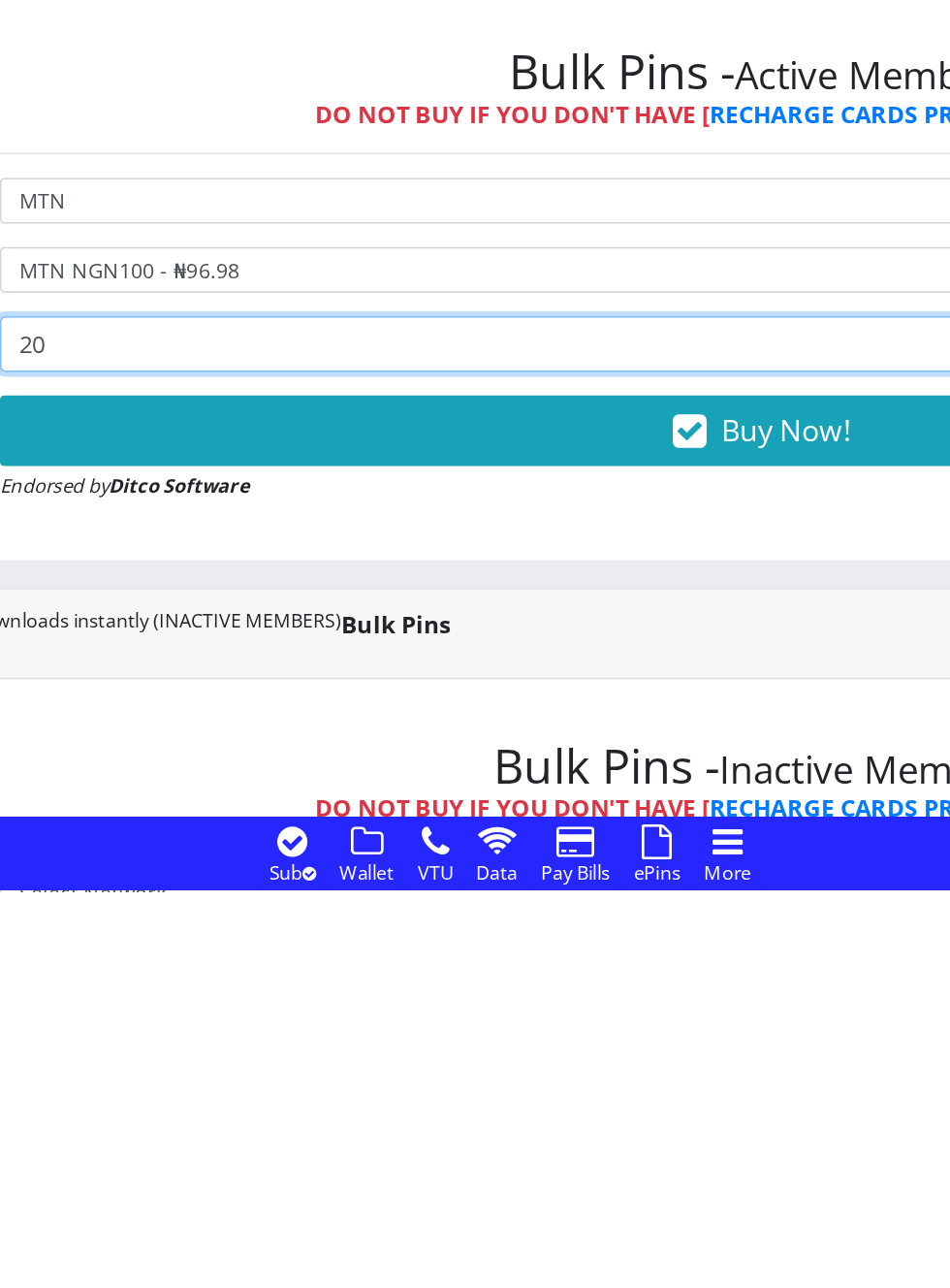
type input "20"
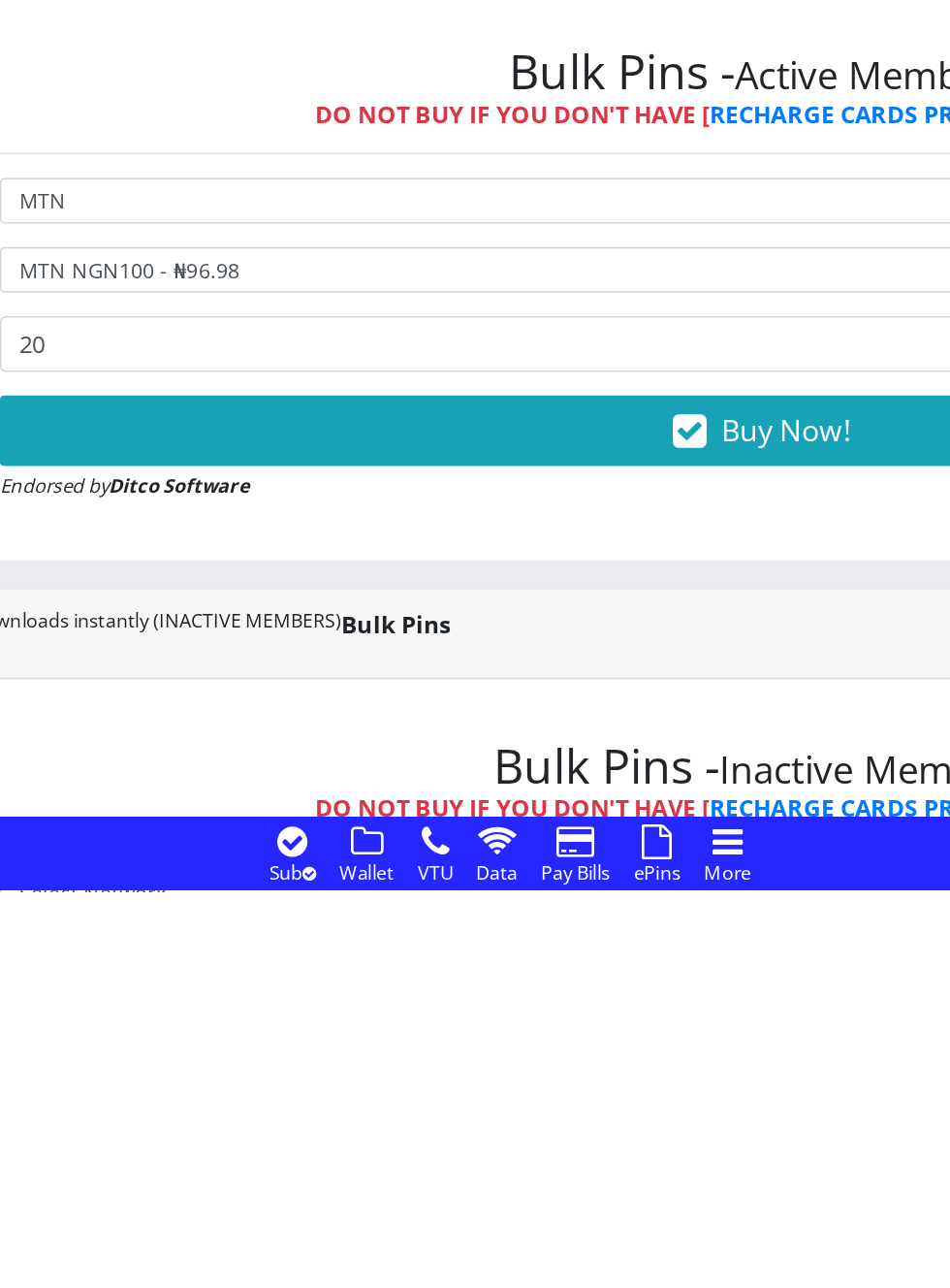
click at [636, 989] on span "Buy Now!" at bounding box center [658, 983] width 85 height 26
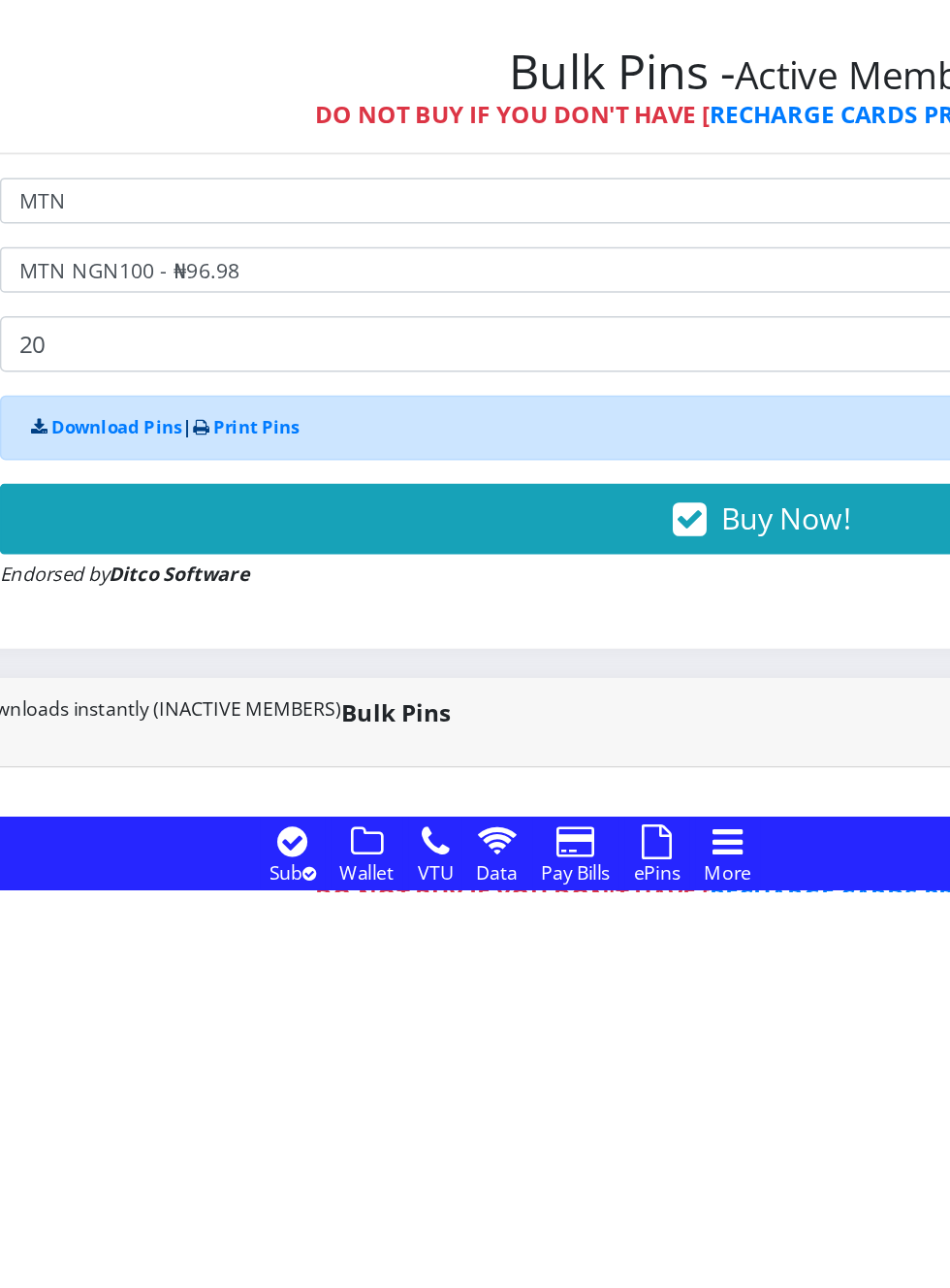
click at [636, 1047] on span "Buy Now!" at bounding box center [658, 1041] width 85 height 26
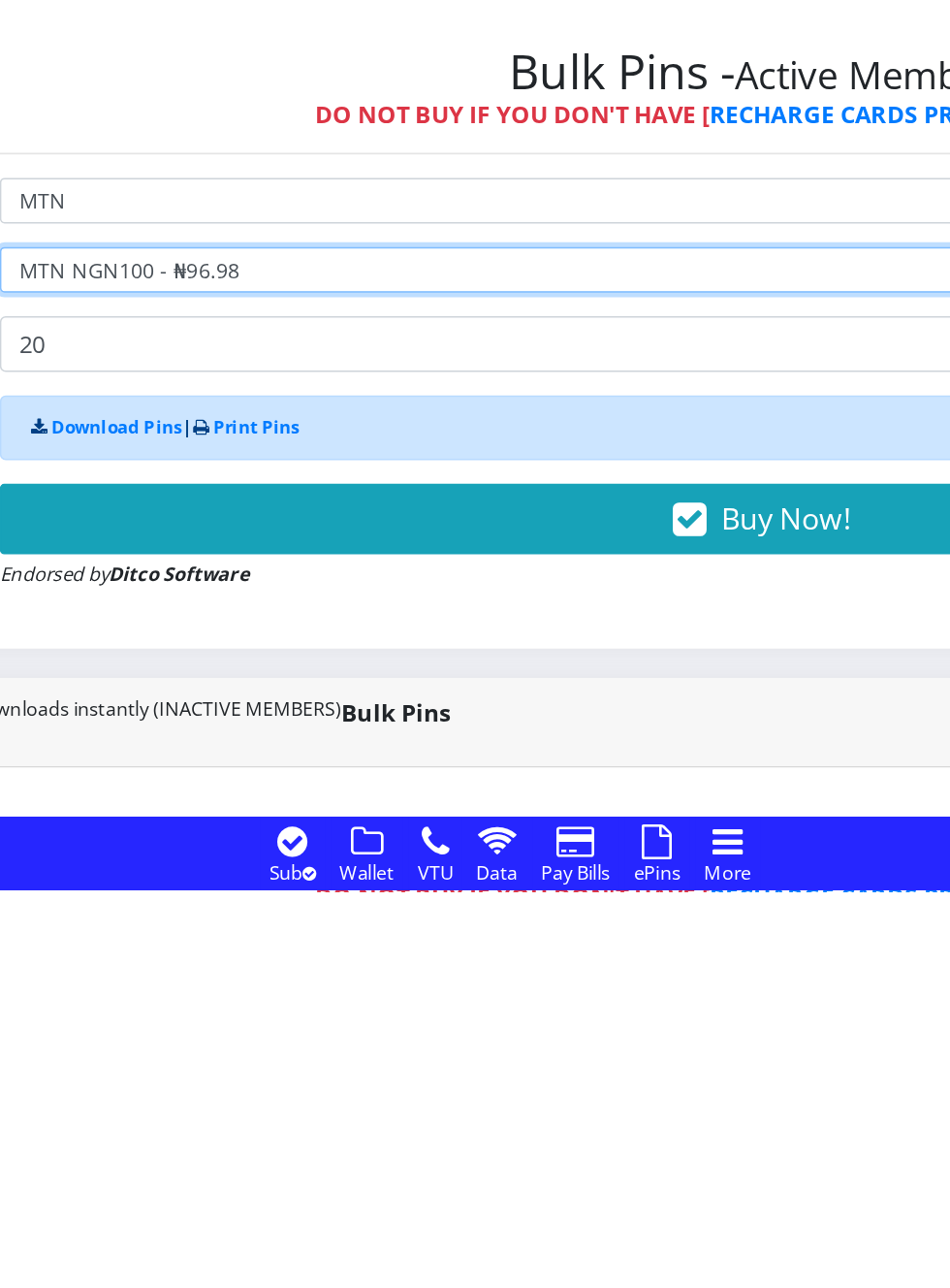
click at [289, 884] on select "Select Denomination MTN NGN100 - ₦96.98 MTN NGN200 - ₦193.96 MTN NGN400 - ₦387.…" at bounding box center [640, 877] width 1004 height 30
select select "193.96-200"
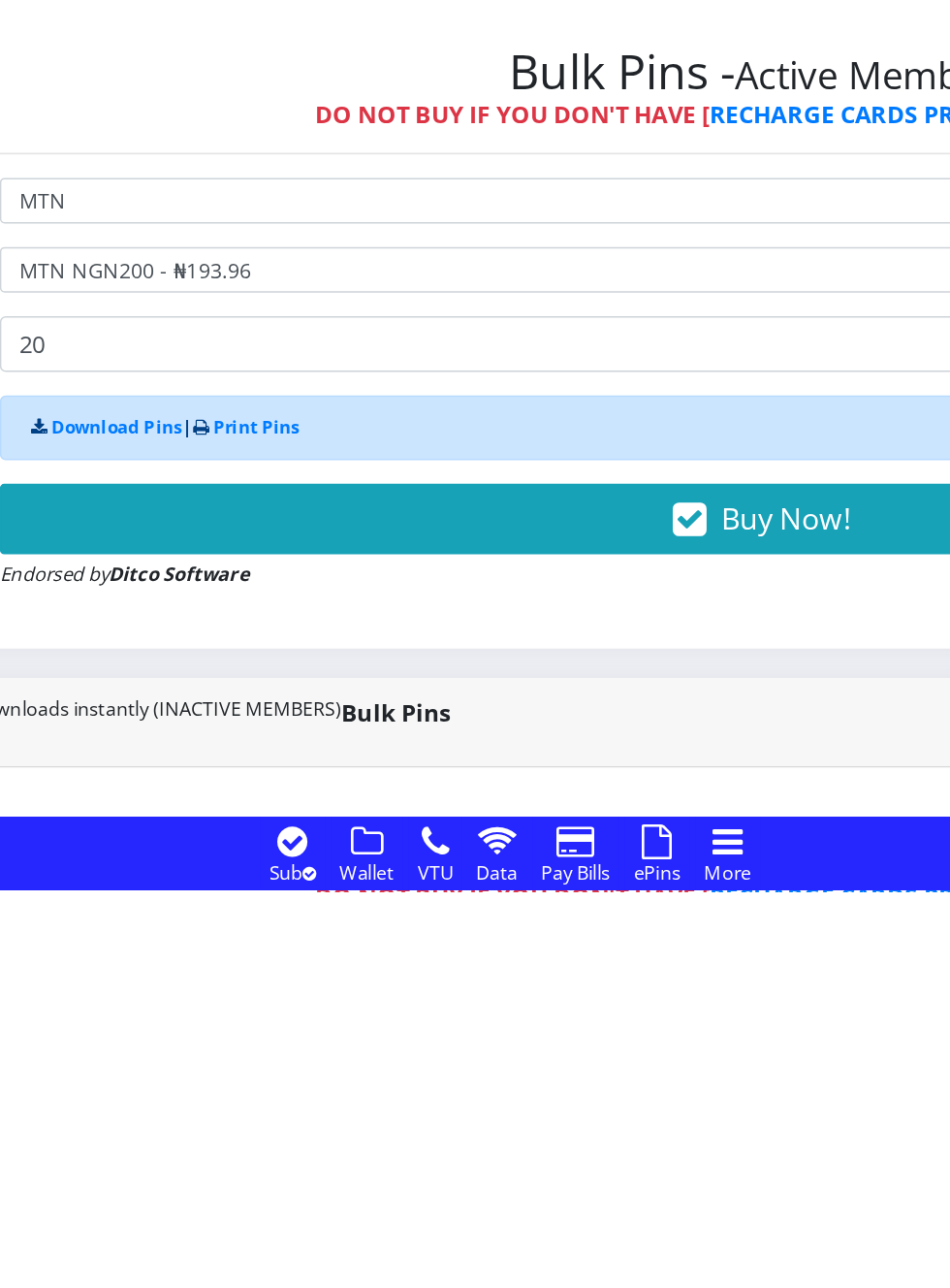
click at [582, 1054] on button "Buy Now!" at bounding box center [640, 1042] width 1004 height 47
click at [637, 1050] on span "Buy Now!" at bounding box center [658, 1041] width 85 height 26
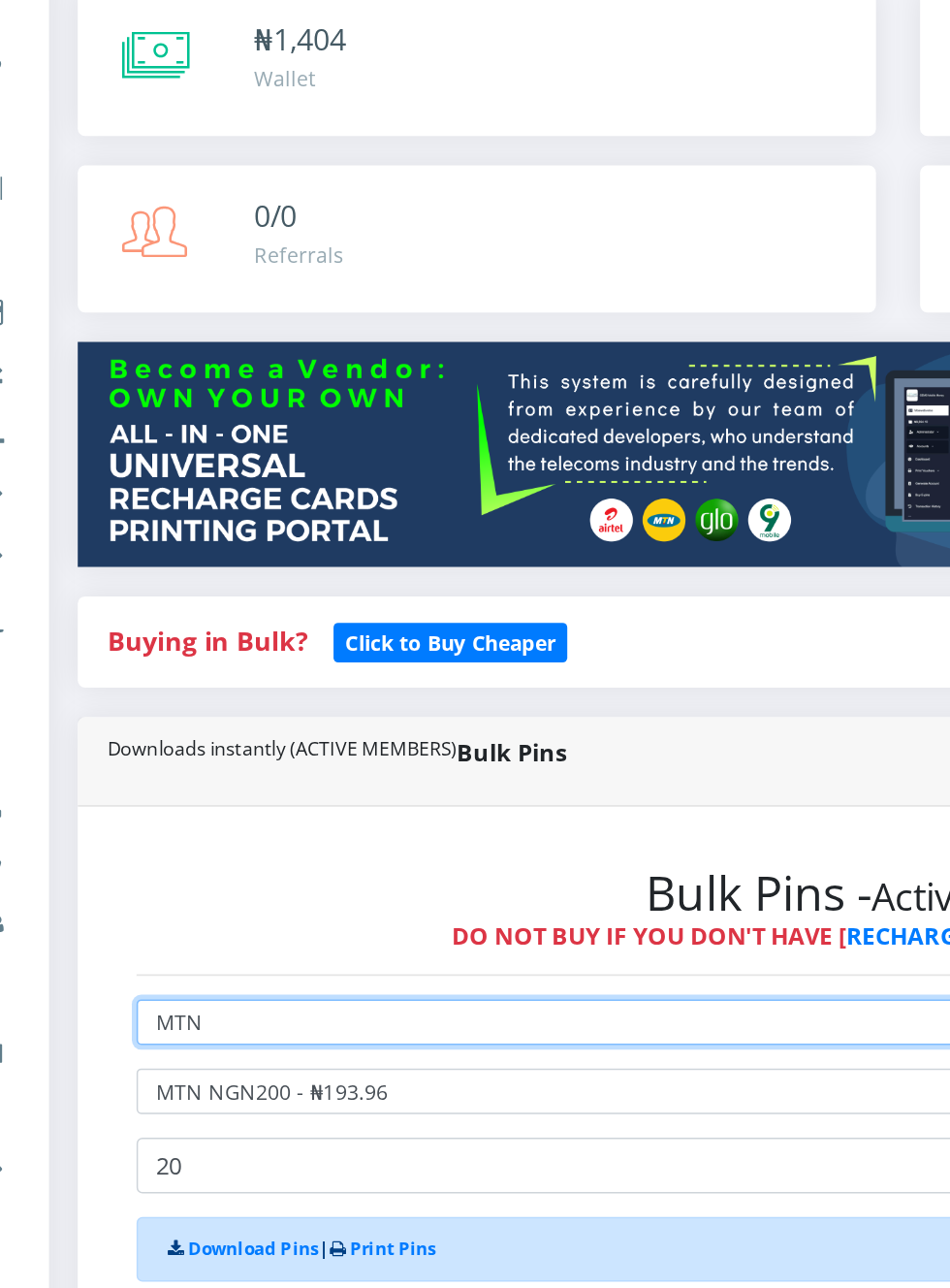
click at [224, 837] on select "Select Network MTN Globacom 9Mobile Airtel" at bounding box center [640, 832] width 1004 height 30
select select "Airtel"
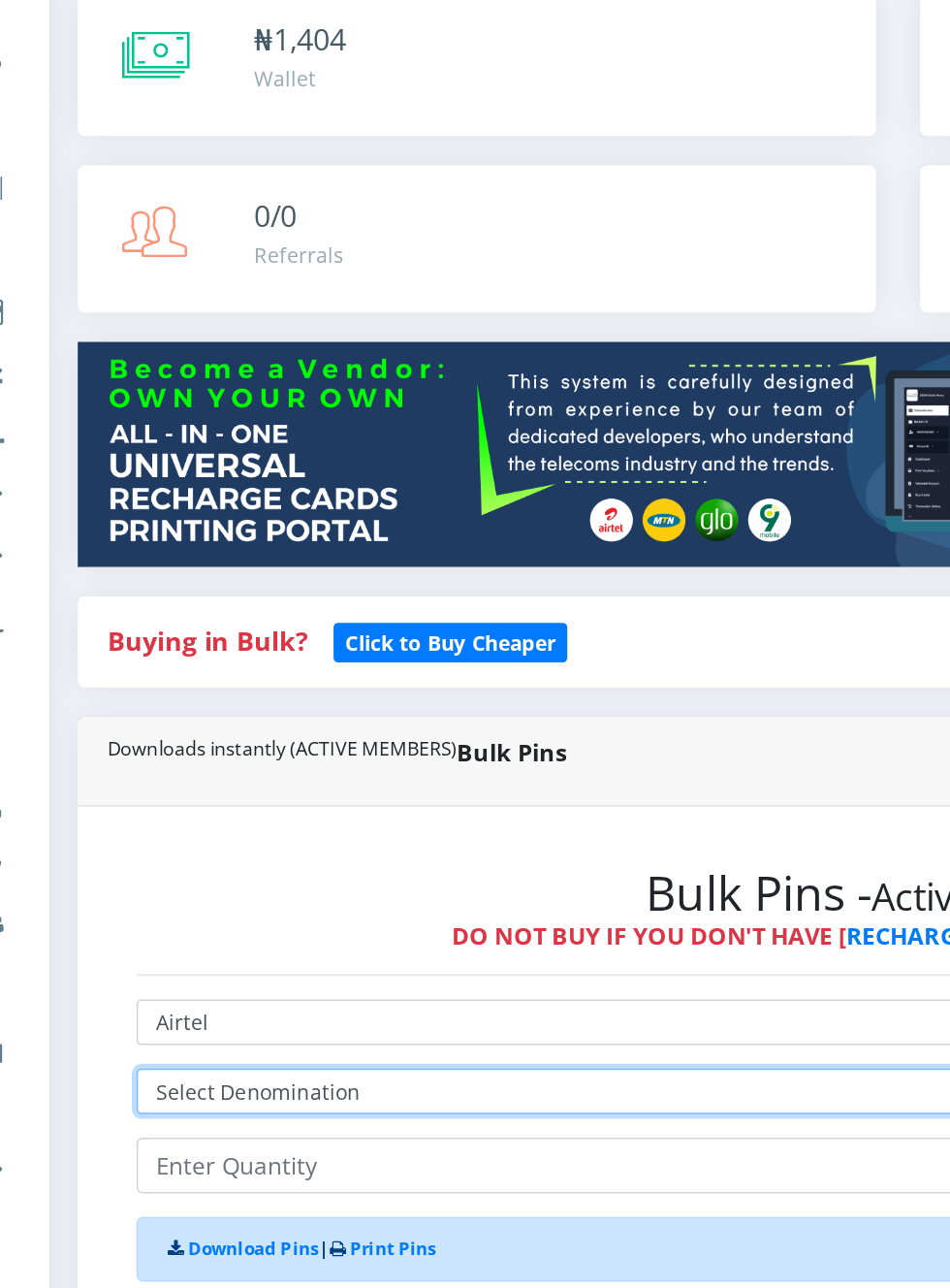
click at [276, 876] on select "Select Denomination Airtel NGN100 - ₦96.37 Airtel NGN200 - ₦192.74 Airtel NGN50…" at bounding box center [640, 877] width 1004 height 30
select select "96.37-100"
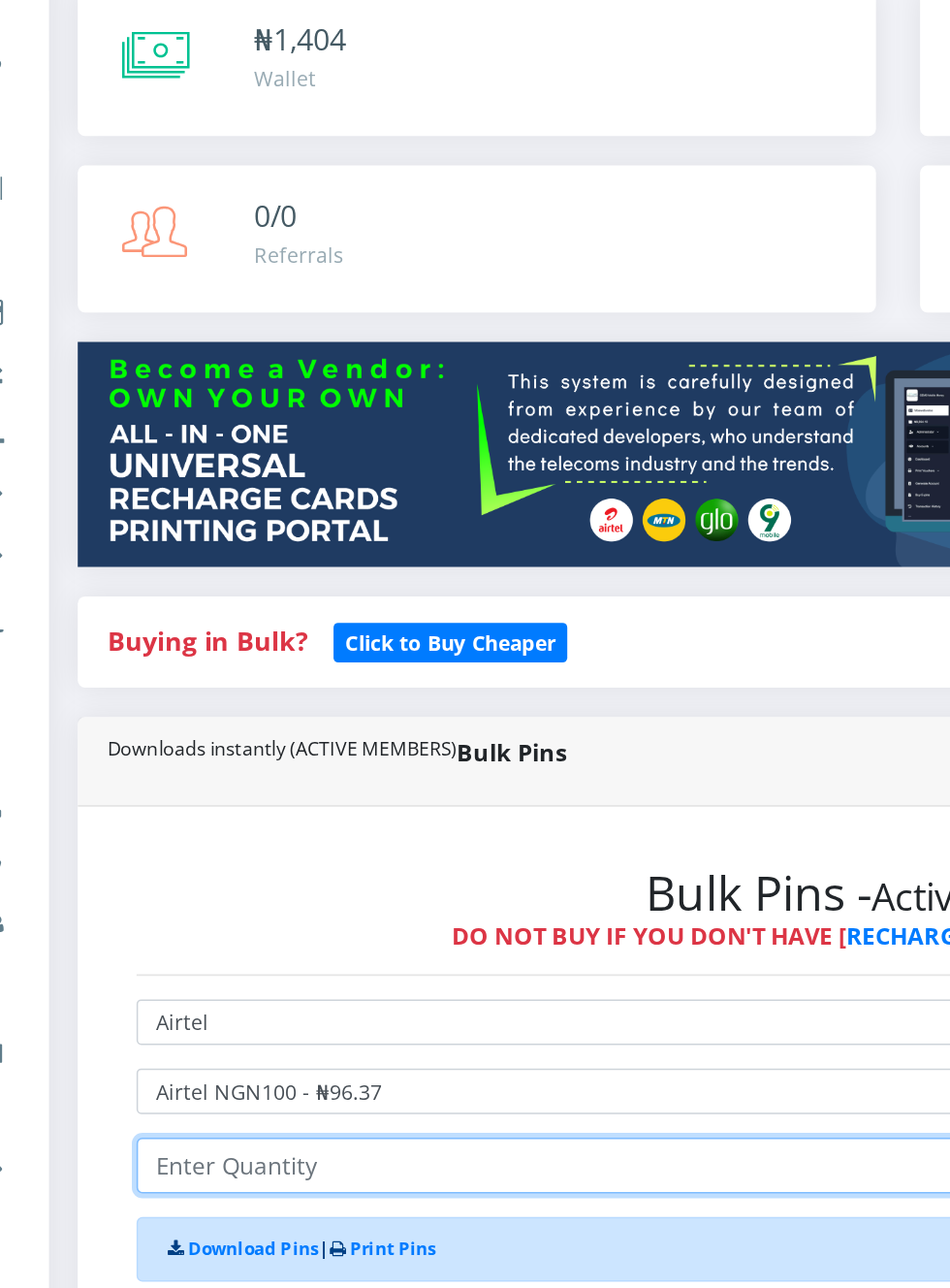
click at [235, 928] on input "number" at bounding box center [640, 927] width 1004 height 37
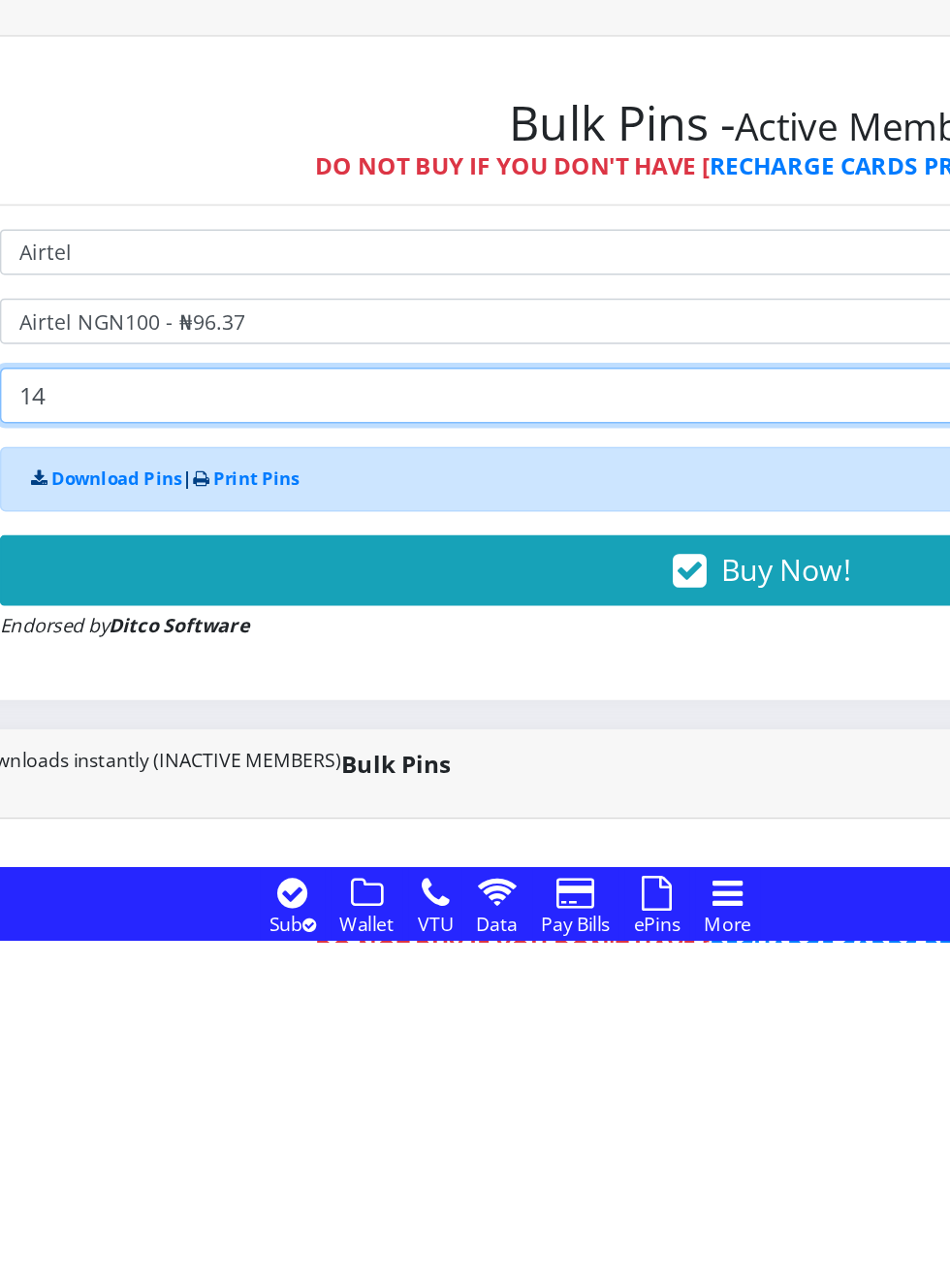
type input "14"
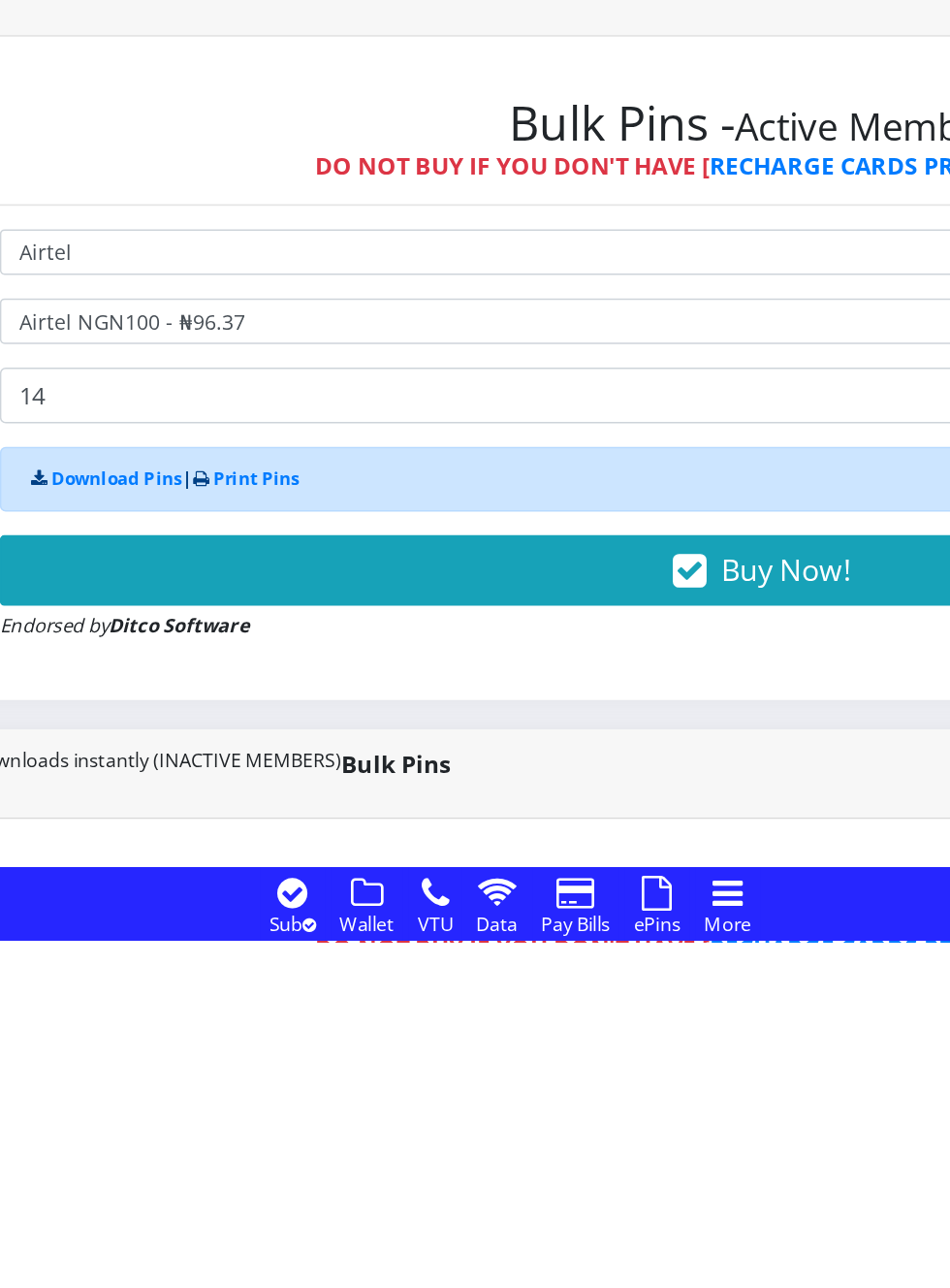
click at [606, 1053] on icon "button" at bounding box center [594, 1043] width 22 height 19
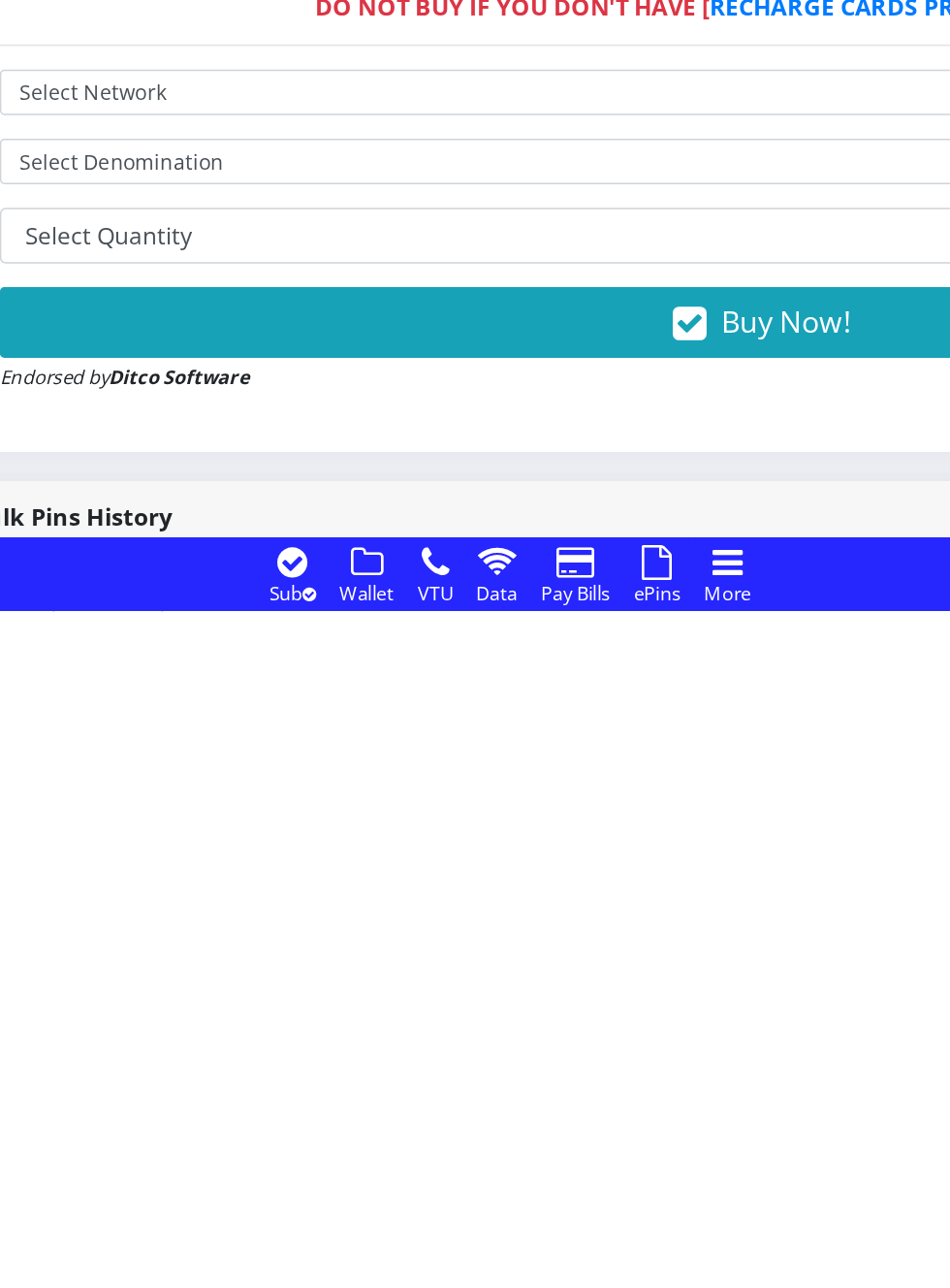
scroll to position [346, 0]
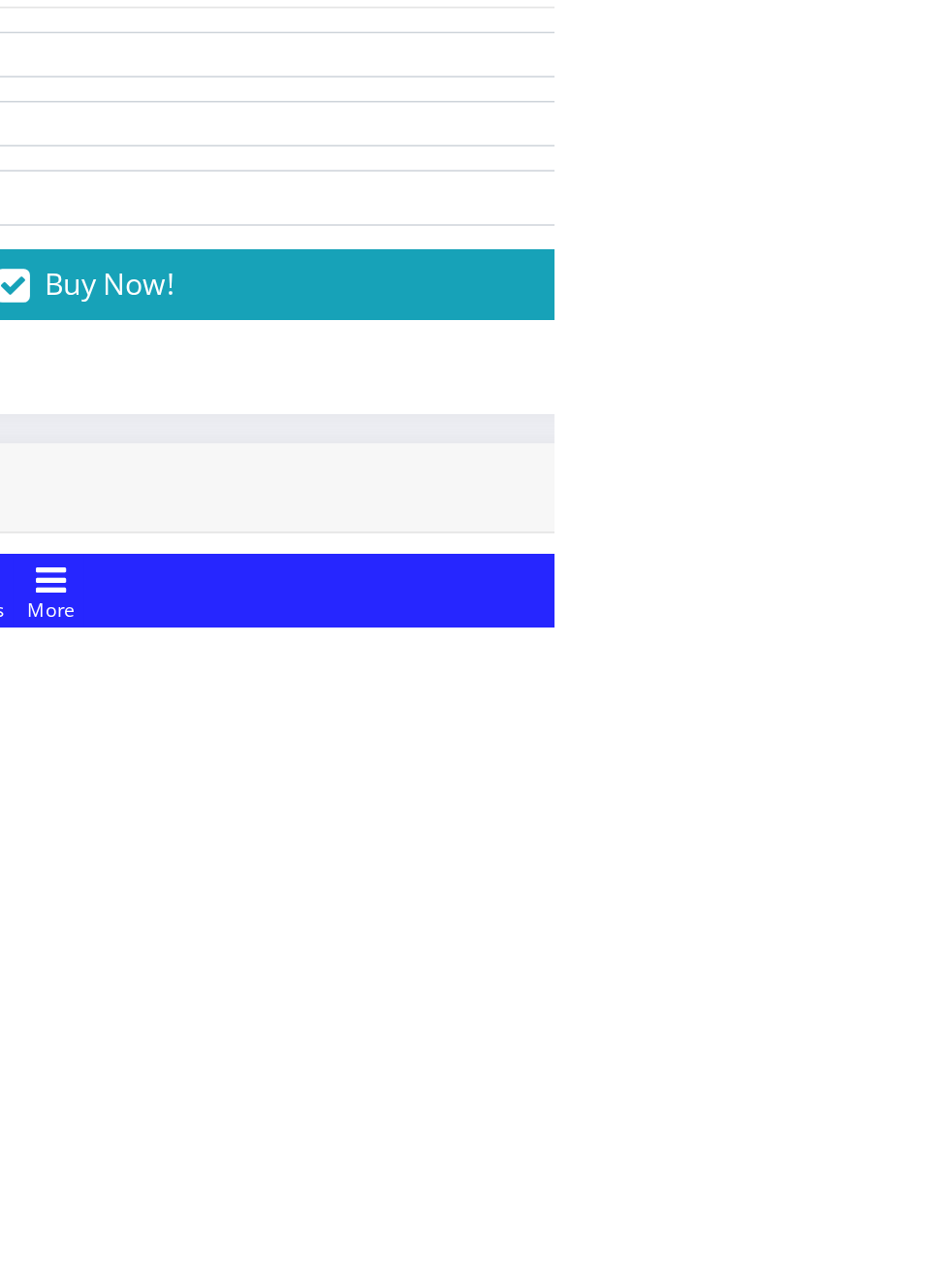
scroll to position [506, 0]
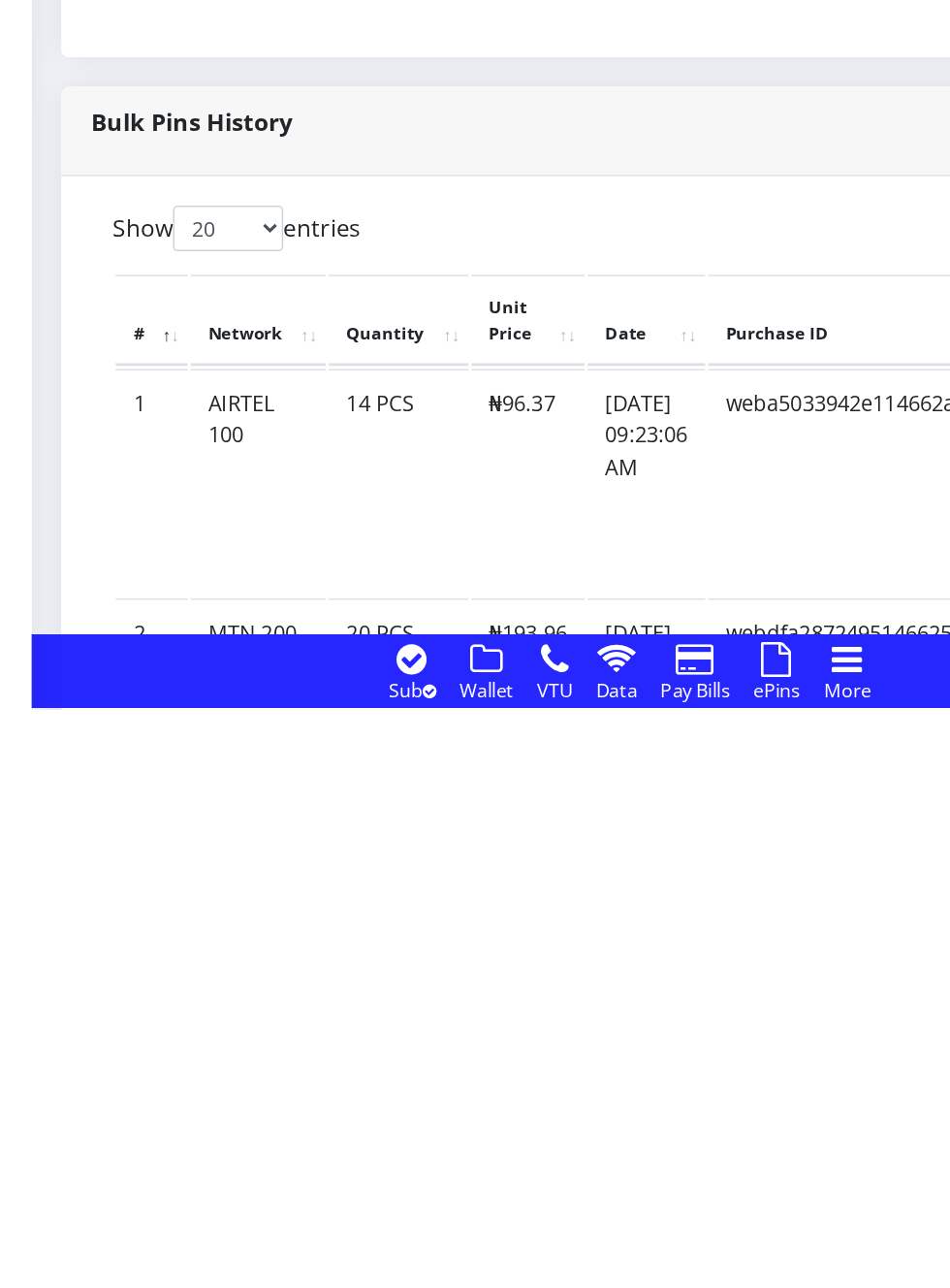
scroll to position [668, 0]
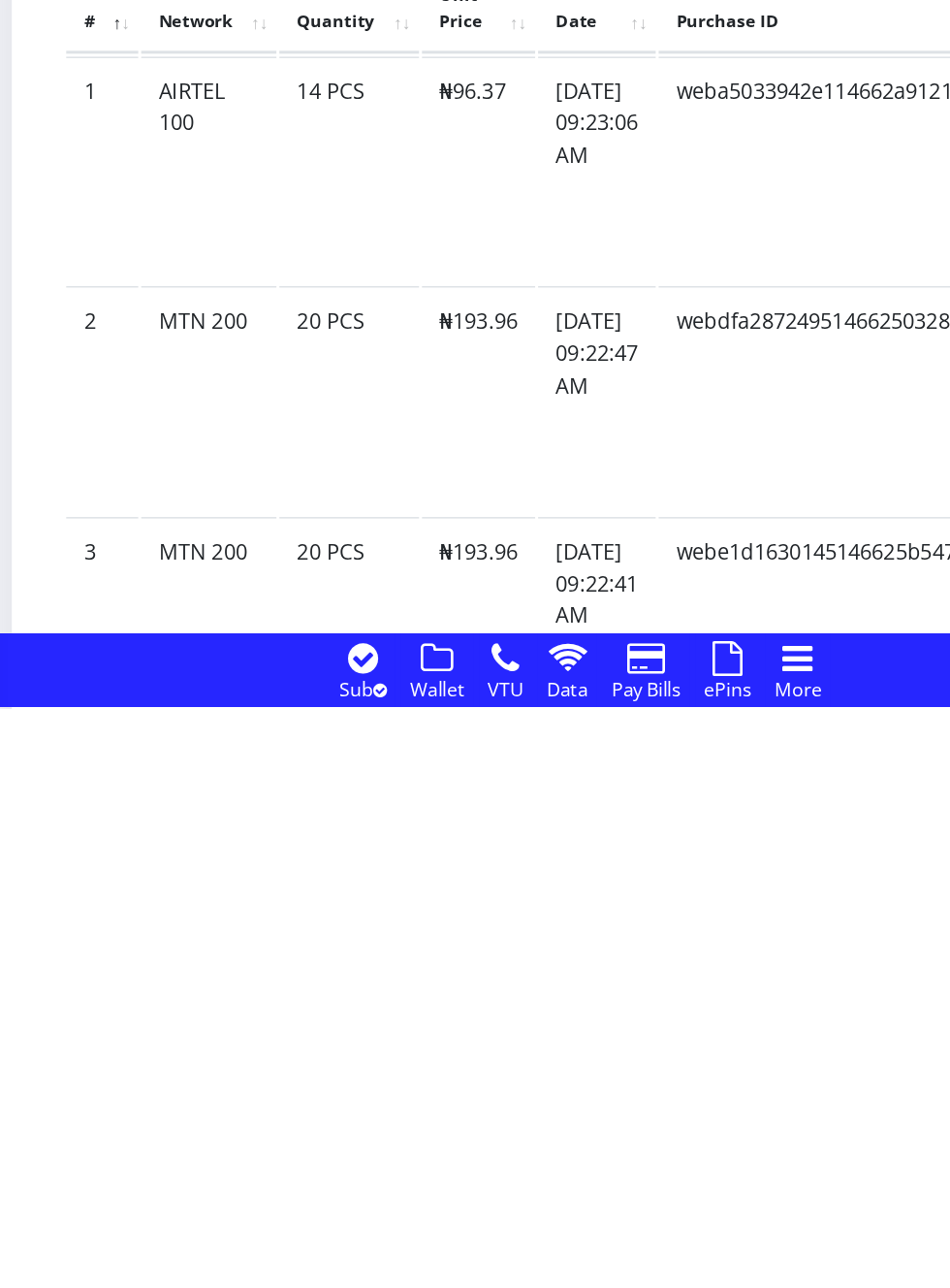
scroll to position [876, 0]
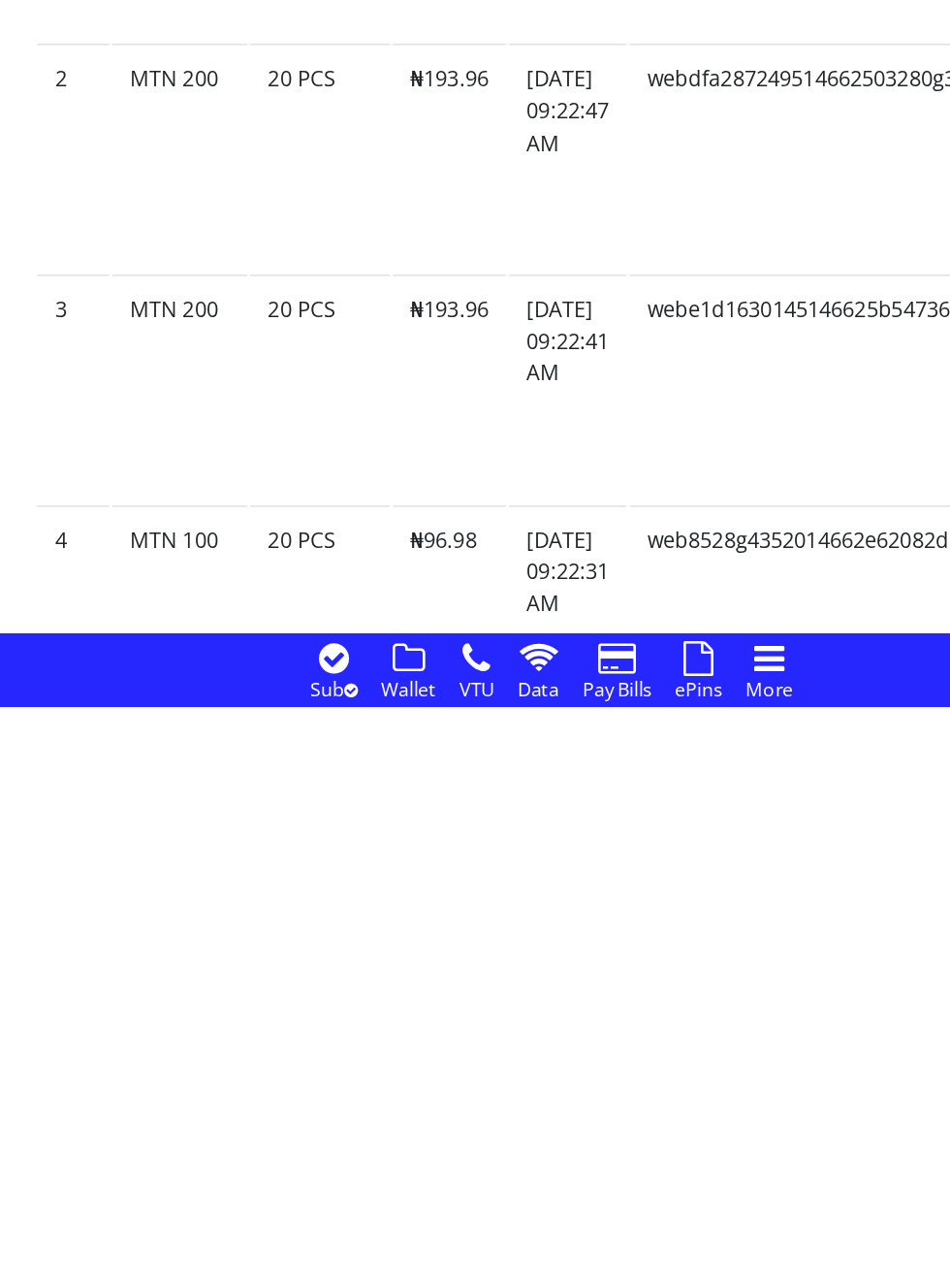
scroll to position [1045, 0]
